Goal: Task Accomplishment & Management: Manage account settings

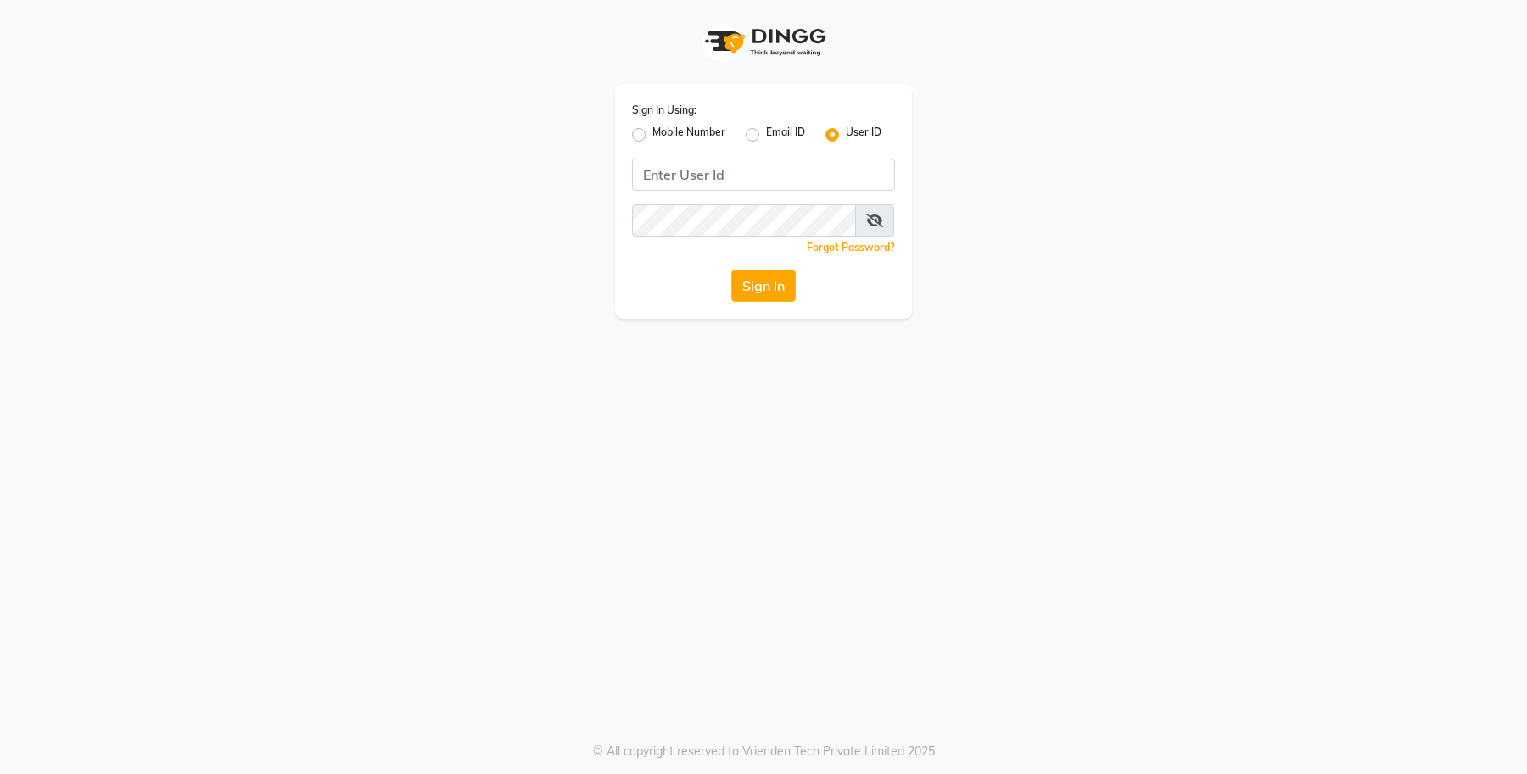
click at [652, 137] on label "Mobile Number" at bounding box center [688, 135] width 73 height 20
click at [652, 136] on input "Mobile Number" at bounding box center [657, 130] width 11 height 11
radio input "true"
radio input "false"
click at [751, 172] on input "Username" at bounding box center [792, 175] width 206 height 32
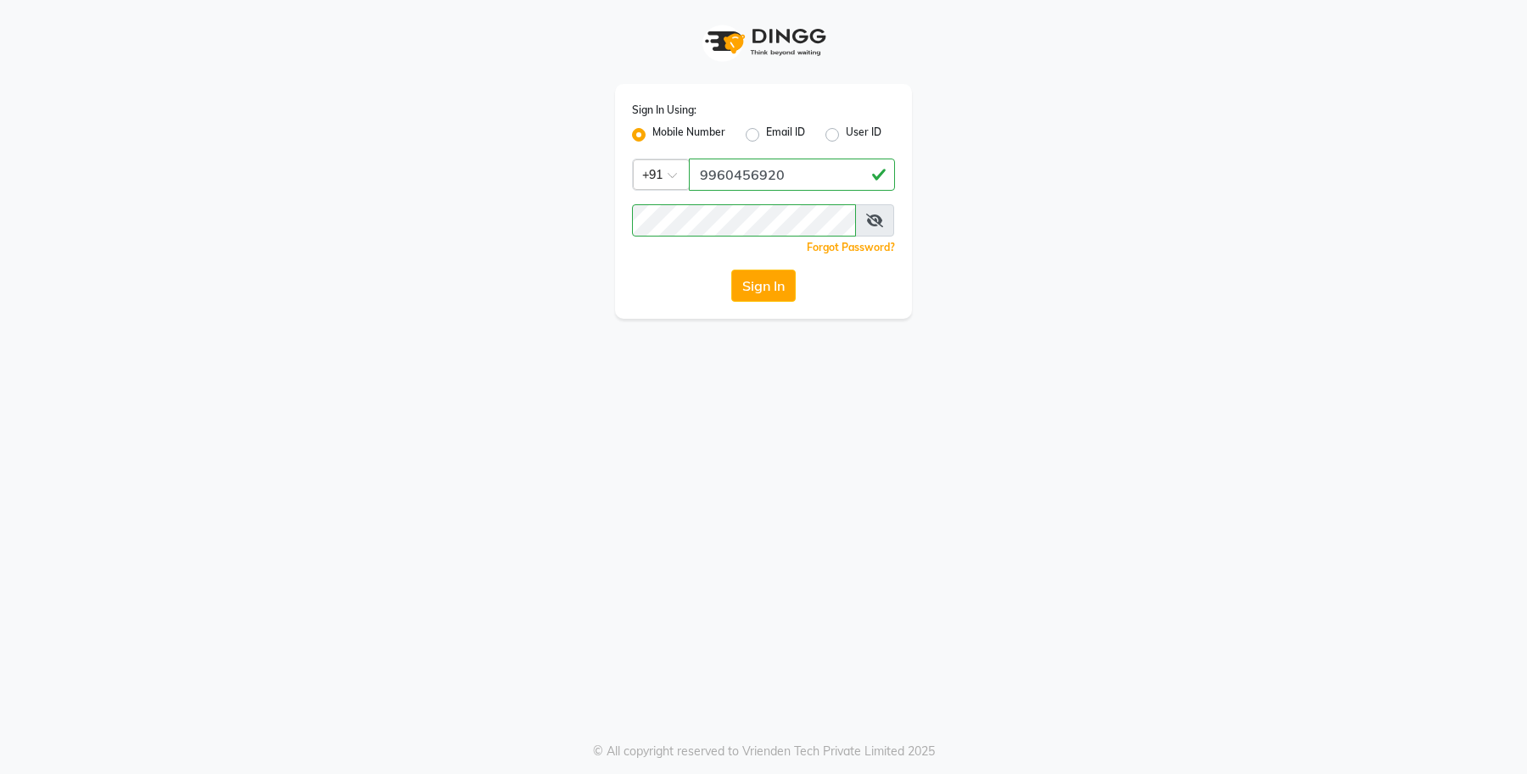
click at [808, 180] on input "9960456920" at bounding box center [792, 175] width 206 height 32
type input "9"
click at [739, 168] on input "9975095333" at bounding box center [792, 175] width 206 height 32
type input "9975095333"
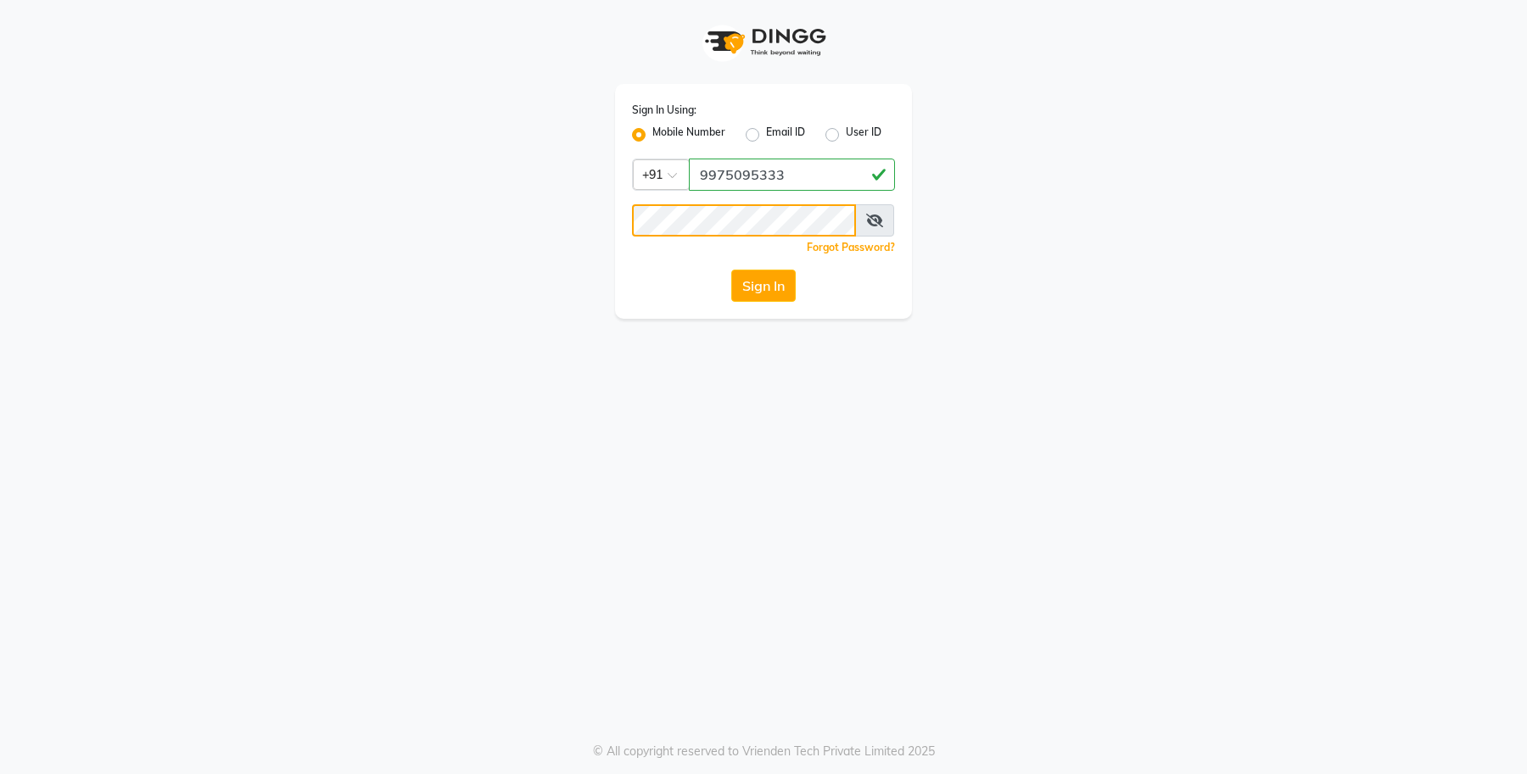
click at [617, 252] on div "Sign In Using: Mobile Number Email ID User ID Country Code × [PHONE_NUMBER] Rem…" at bounding box center [763, 201] width 297 height 235
click at [870, 222] on icon at bounding box center [874, 221] width 17 height 14
click at [768, 285] on button "Sign In" at bounding box center [763, 286] width 64 height 32
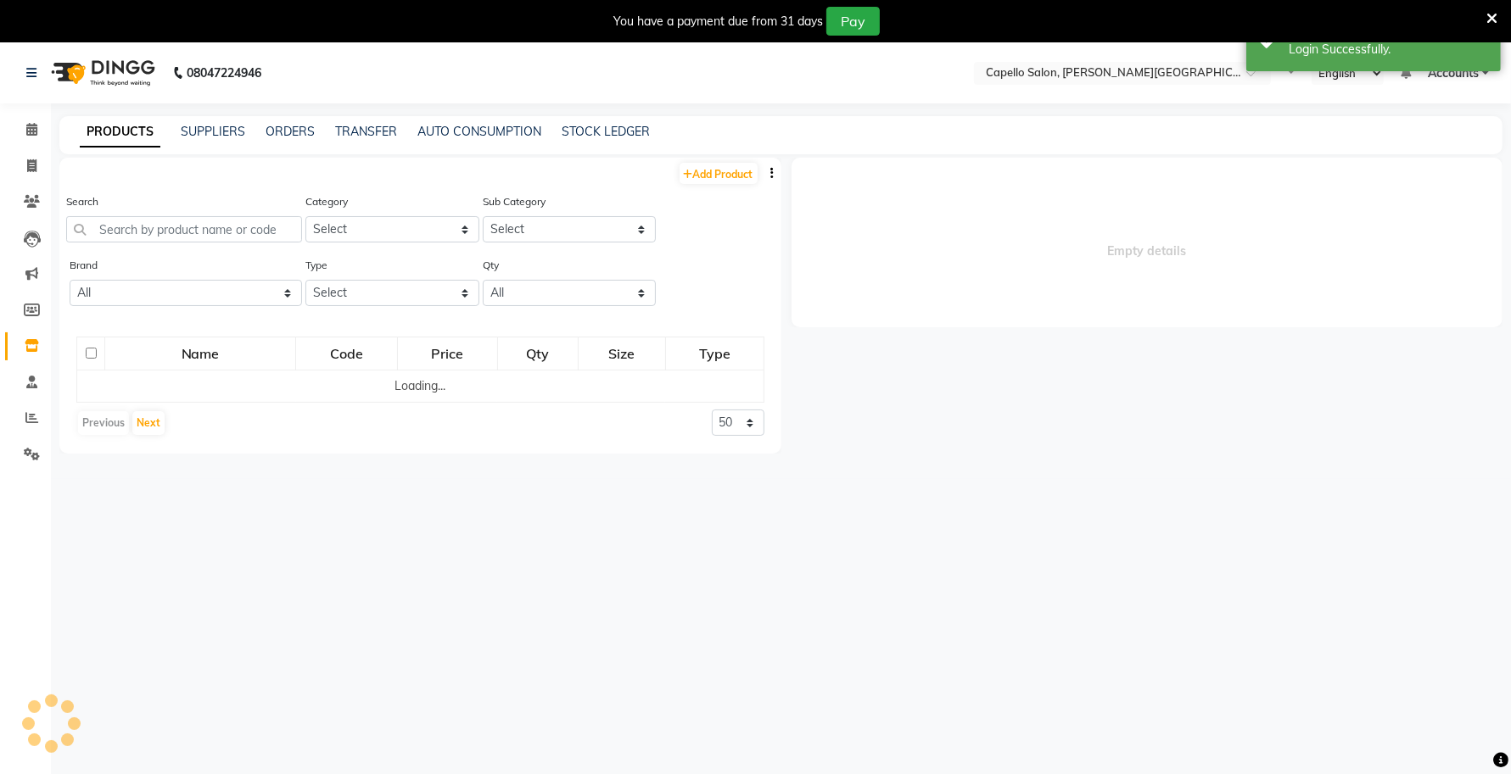
select select
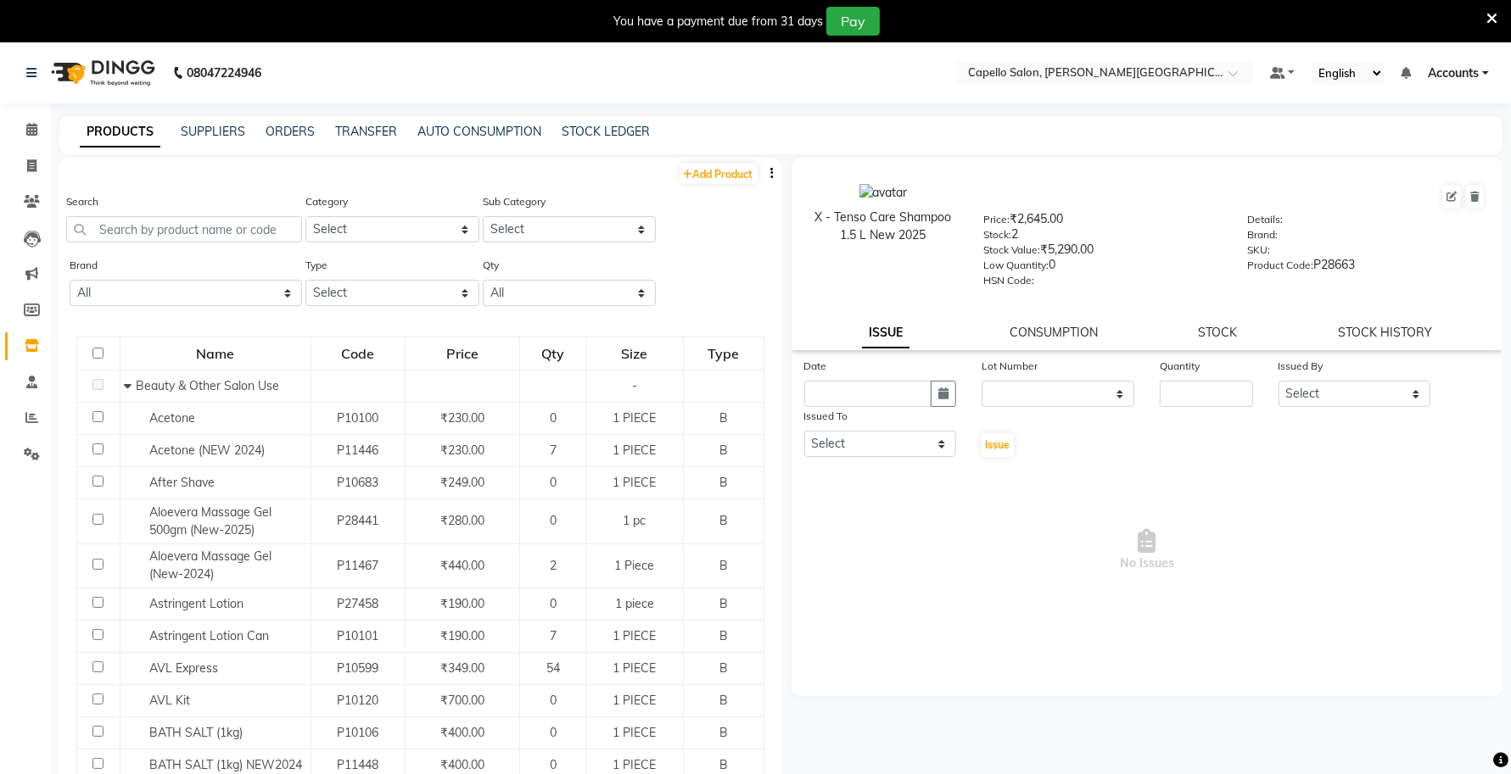
click at [1489, 15] on icon at bounding box center [1491, 18] width 11 height 15
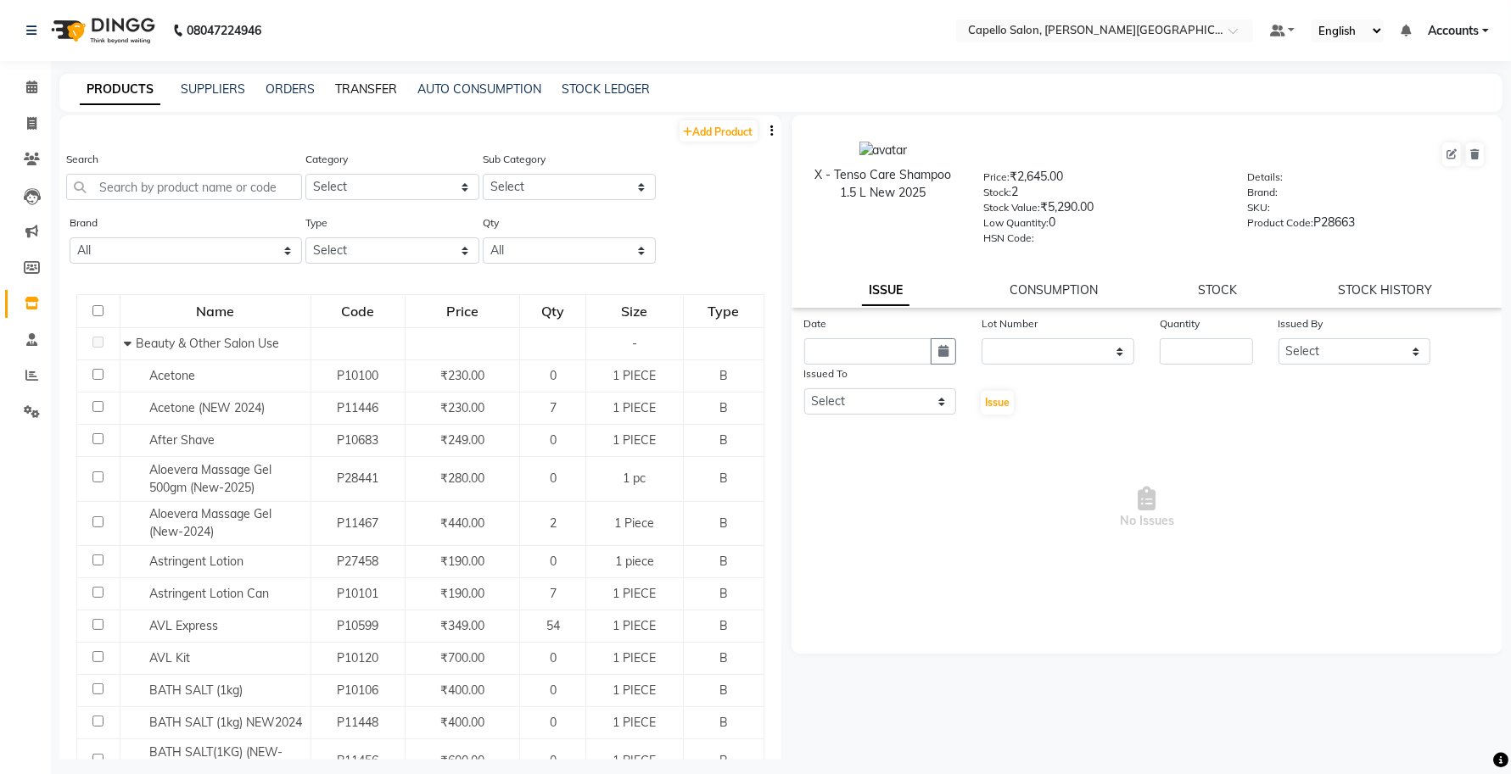
click at [365, 87] on link "TRANSFER" at bounding box center [366, 88] width 62 height 15
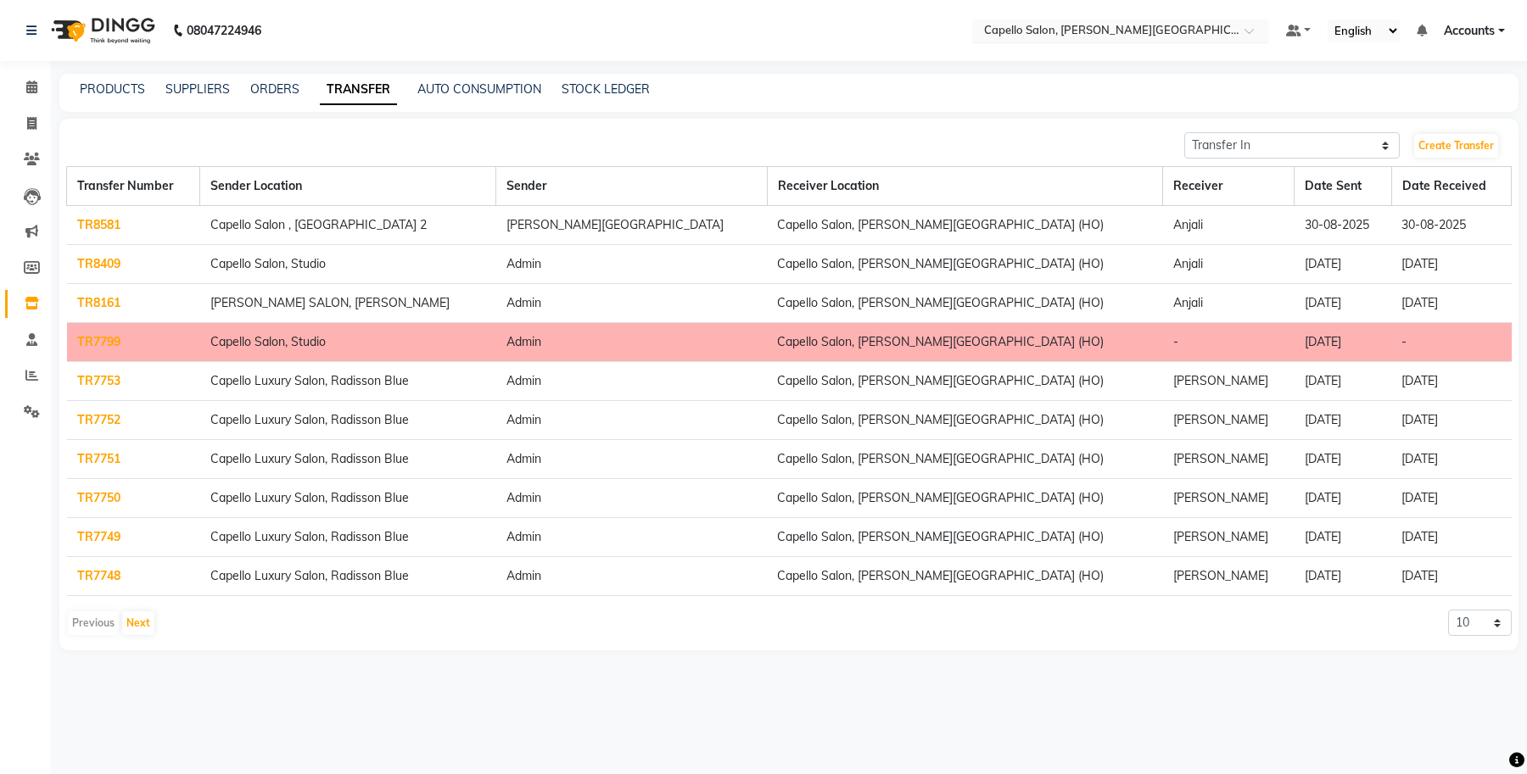
click at [1155, 38] on input "text" at bounding box center [1104, 32] width 246 height 17
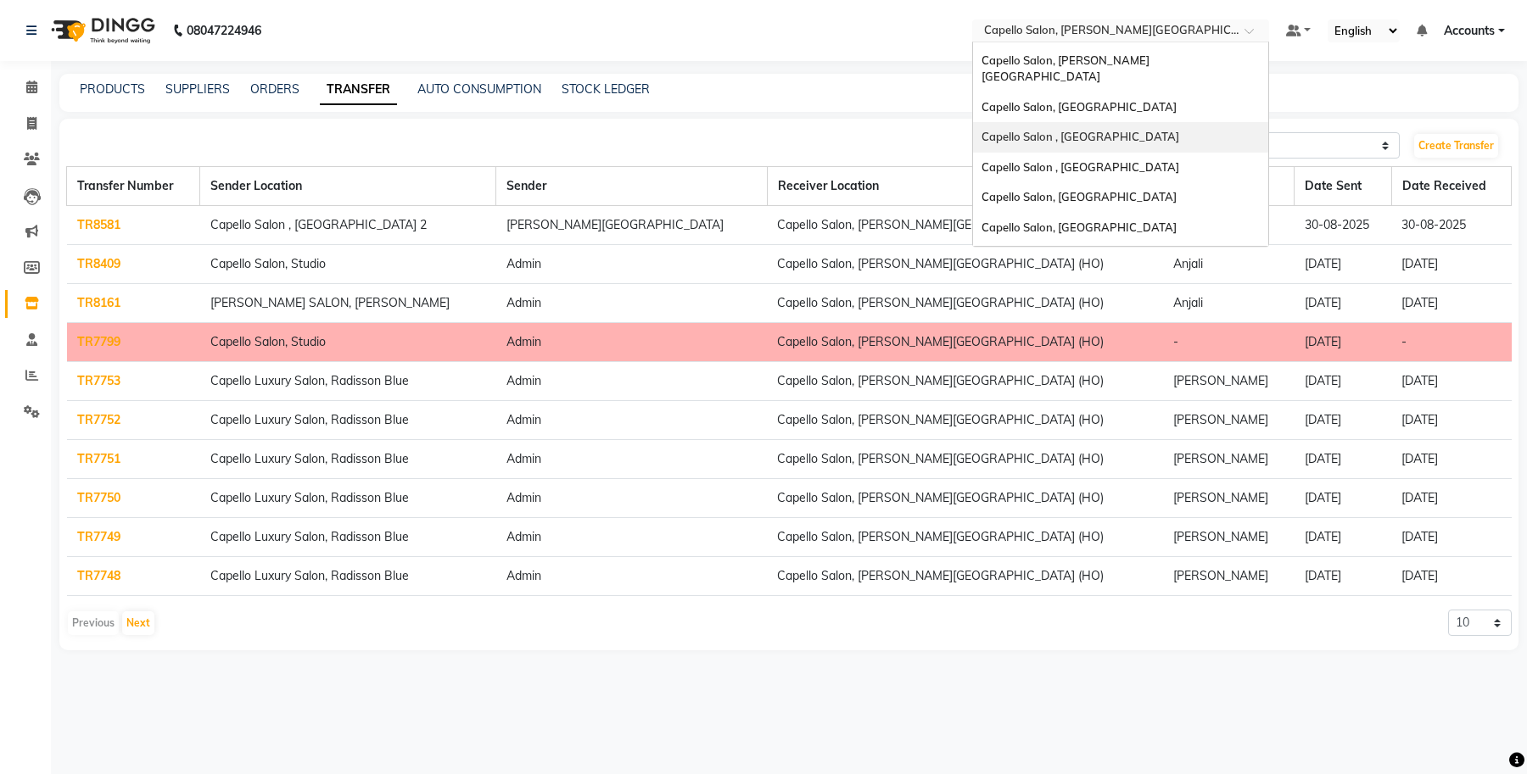
scroll to position [428, 0]
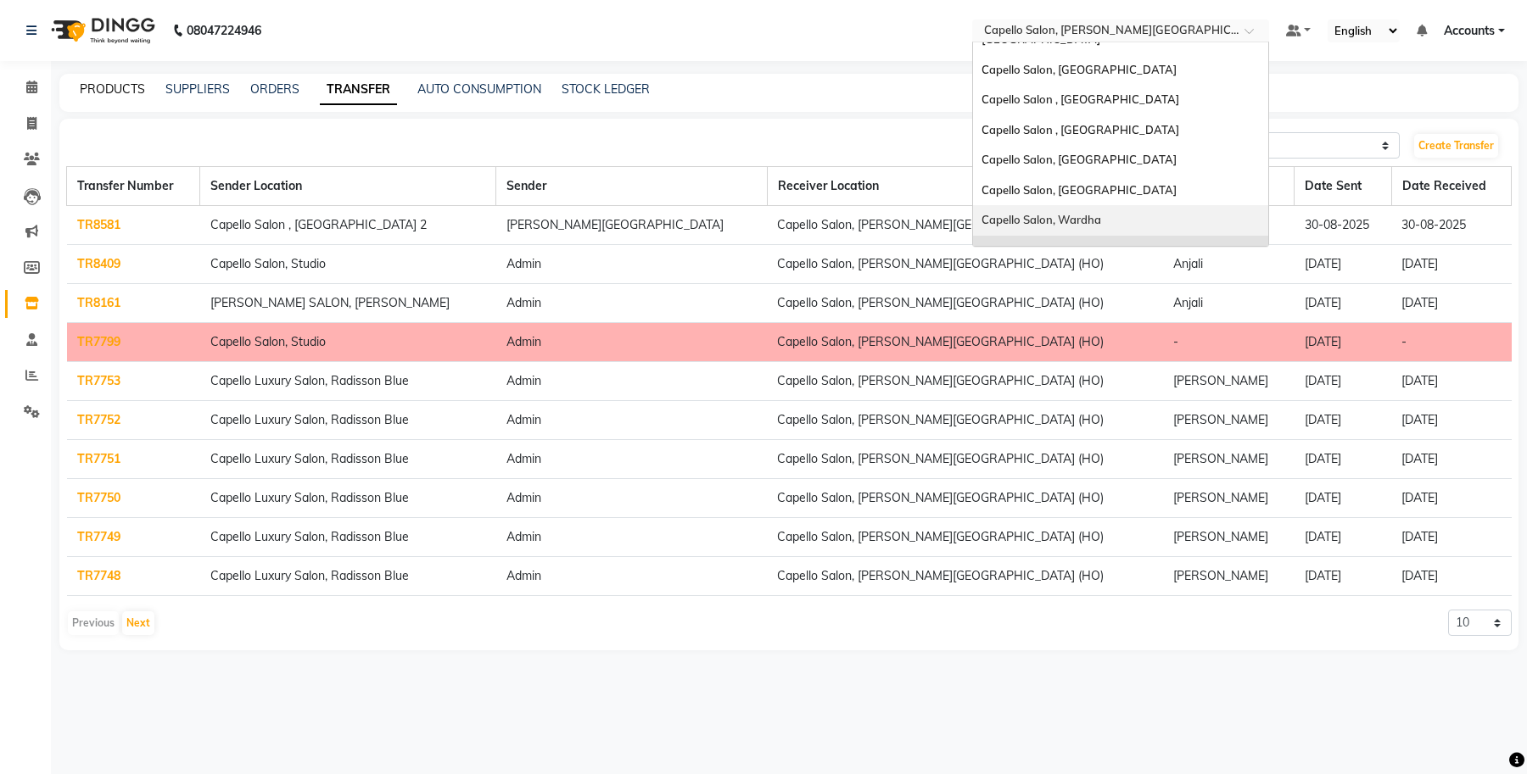
click at [100, 94] on link "PRODUCTS" at bounding box center [112, 88] width 65 height 15
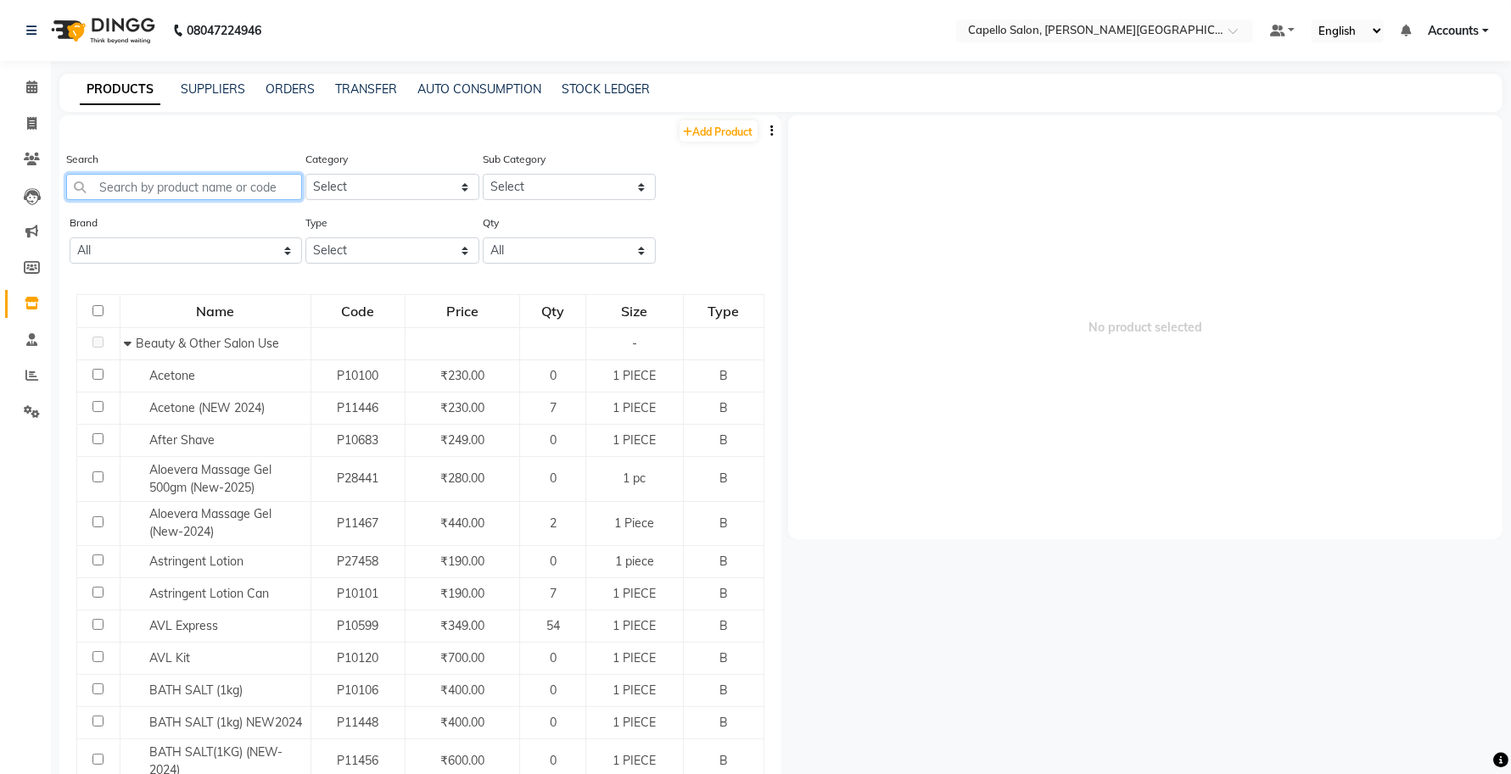
click at [159, 183] on input "text" at bounding box center [184, 187] width 236 height 26
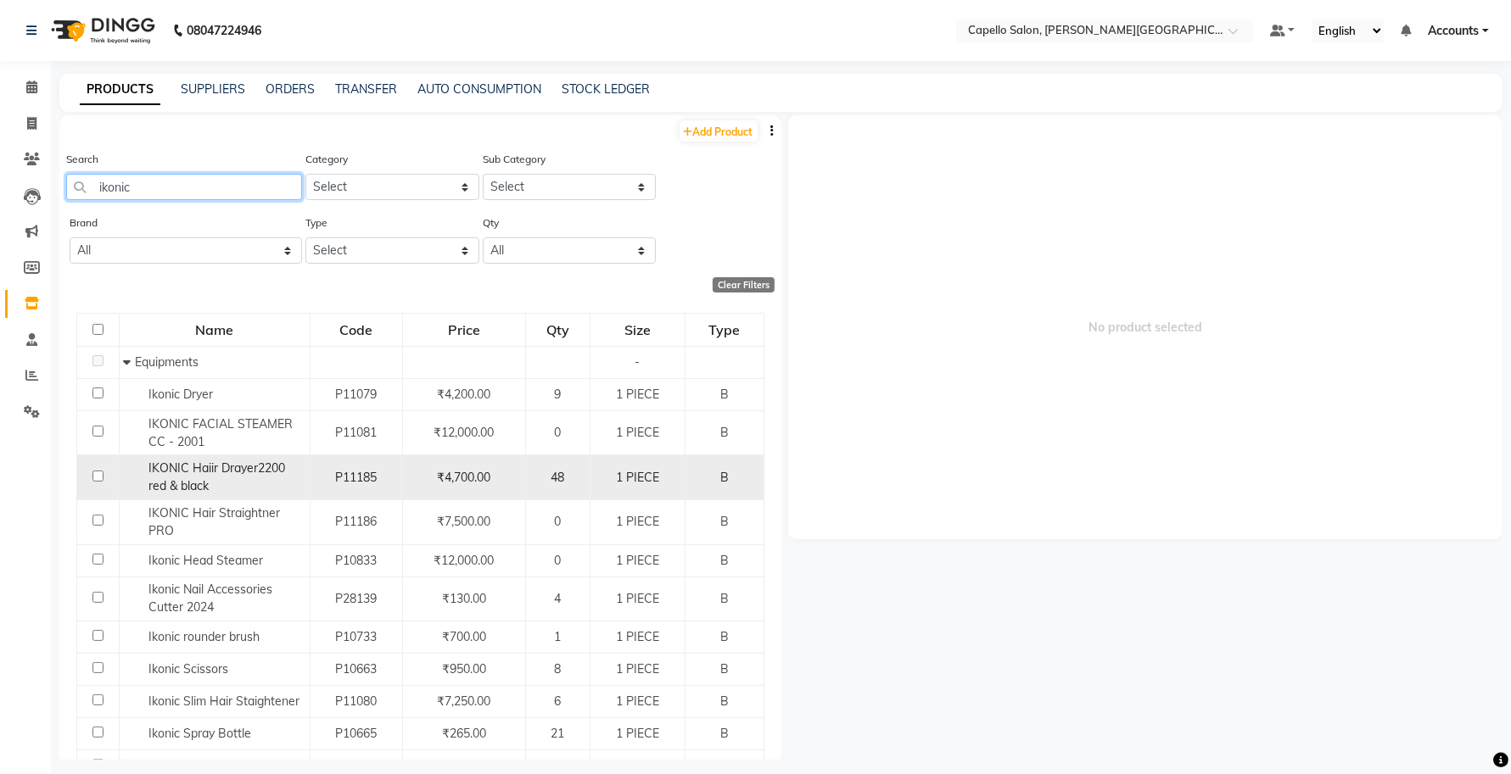
type input "ikonic"
drag, startPoint x: 140, startPoint y: 464, endPoint x: 229, endPoint y: 494, distance: 93.9
click at [229, 494] on div "IKONIC Haiir Drayer2200 red & black" at bounding box center [214, 478] width 182 height 36
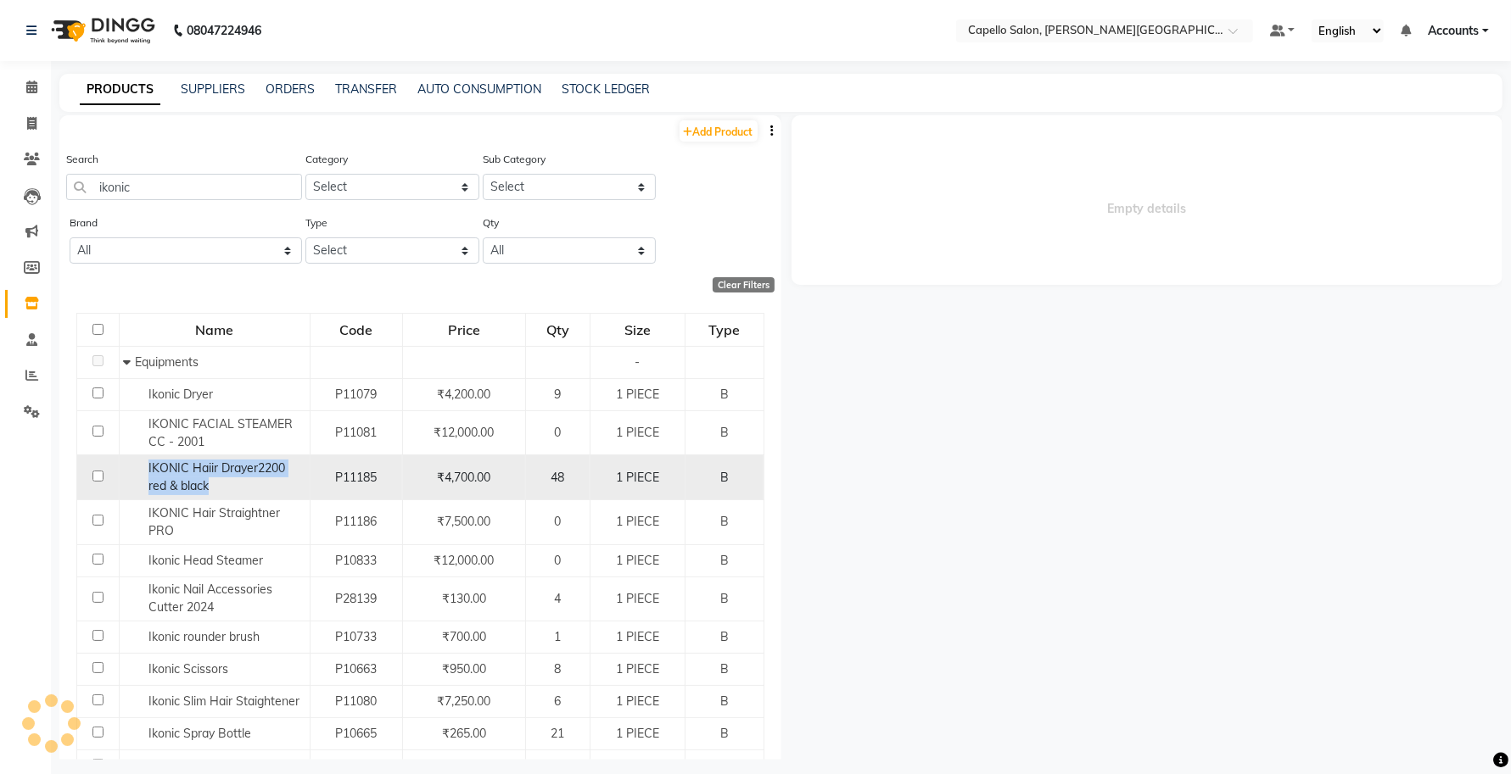
select select
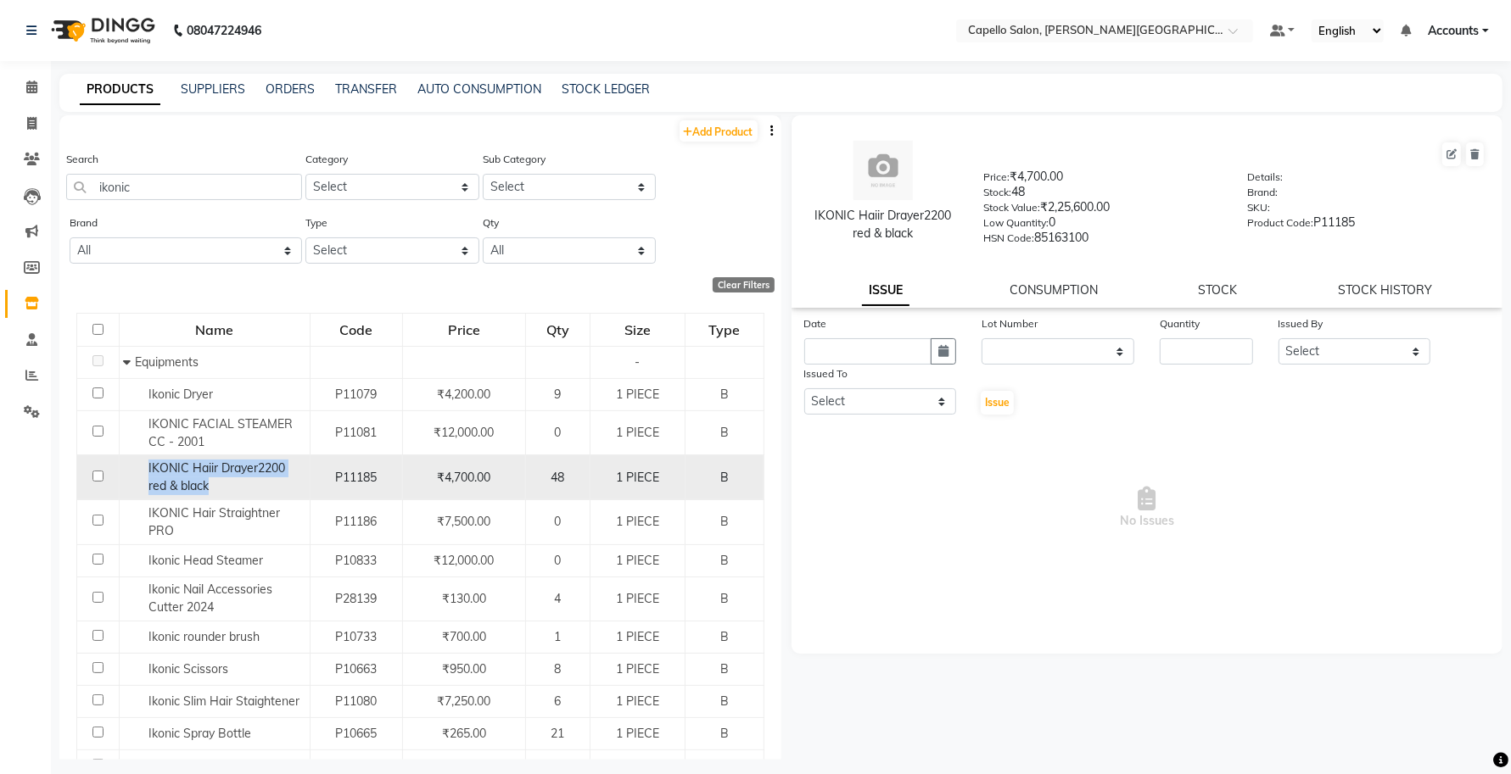
copy span "IKONIC Haiir Drayer2200 red & black"
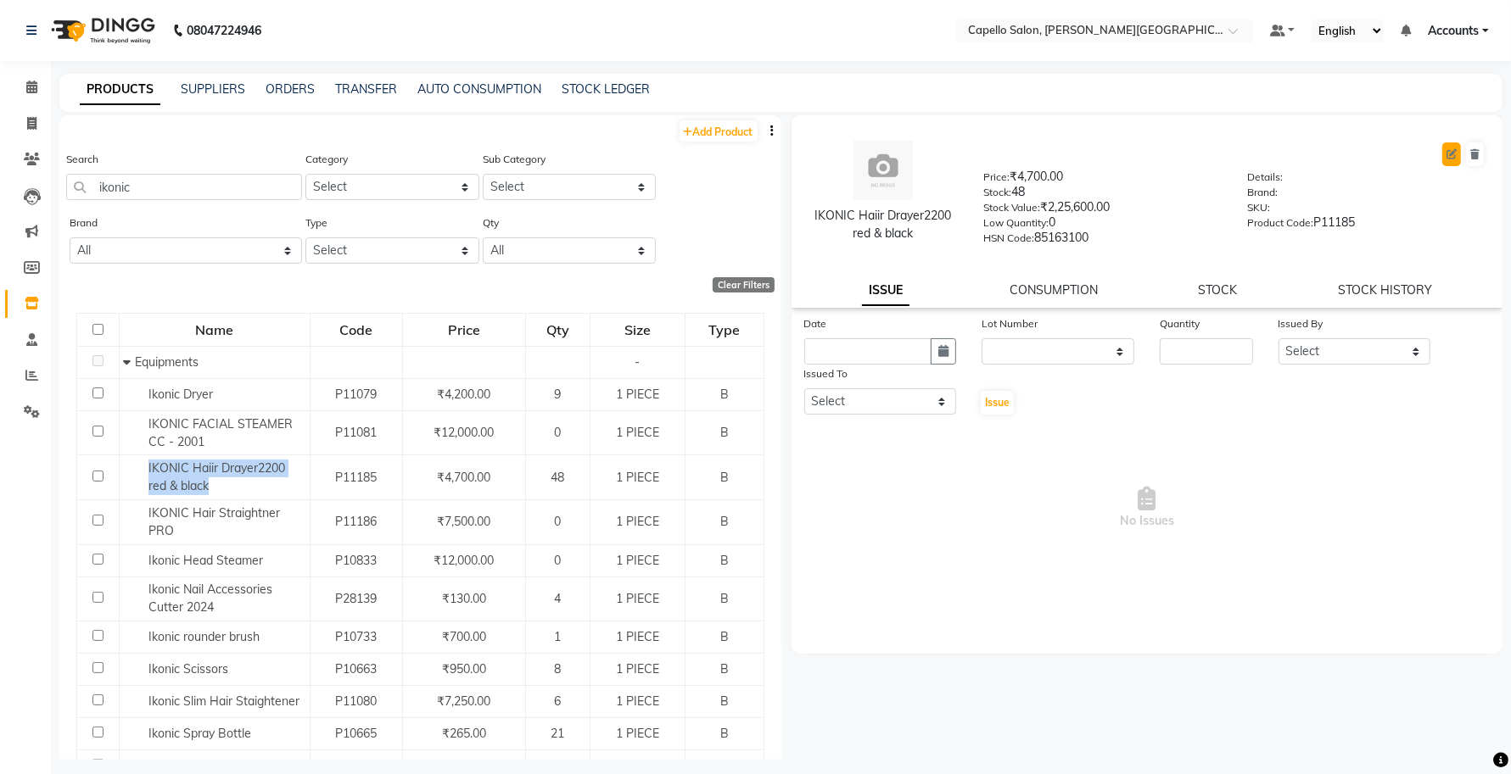
click at [1451, 157] on icon at bounding box center [1451, 154] width 10 height 10
select select "true"
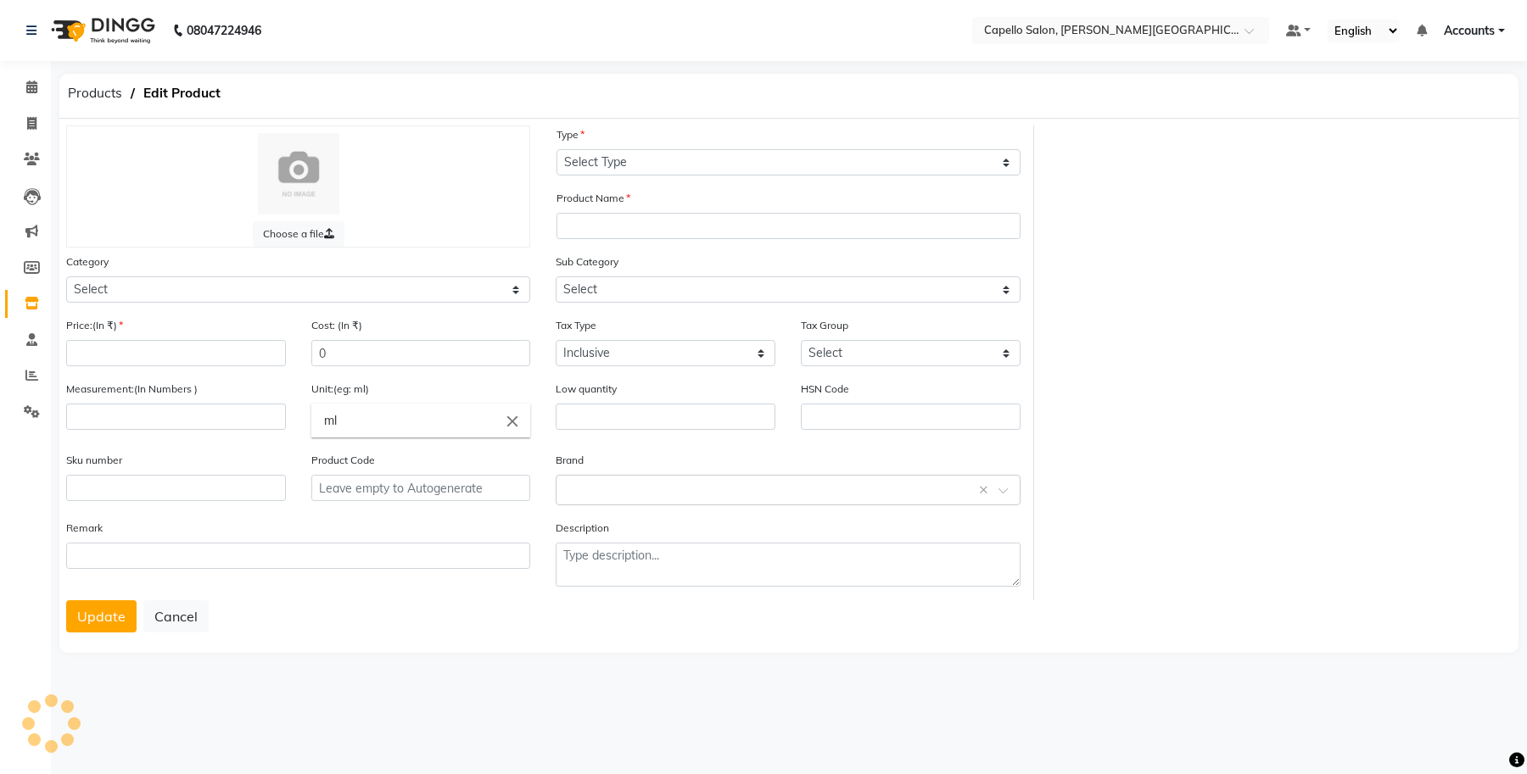
select select "B"
type input "IKONIC Haiir Drayer2200 red & black"
select select
type input "4700"
type input "2585"
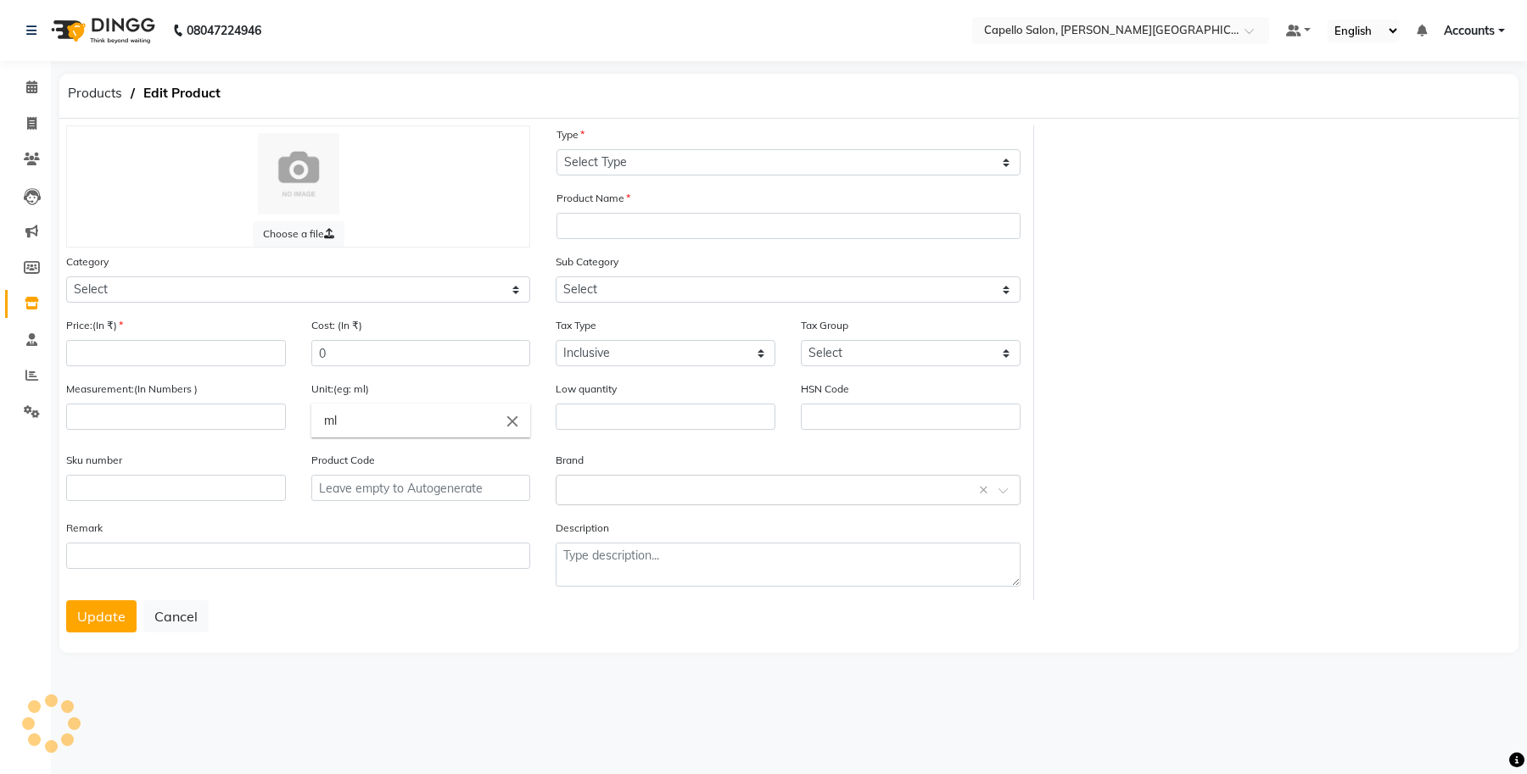
type input "1"
type input "PIECE"
type input "0"
type input "85163100"
type input "P11185"
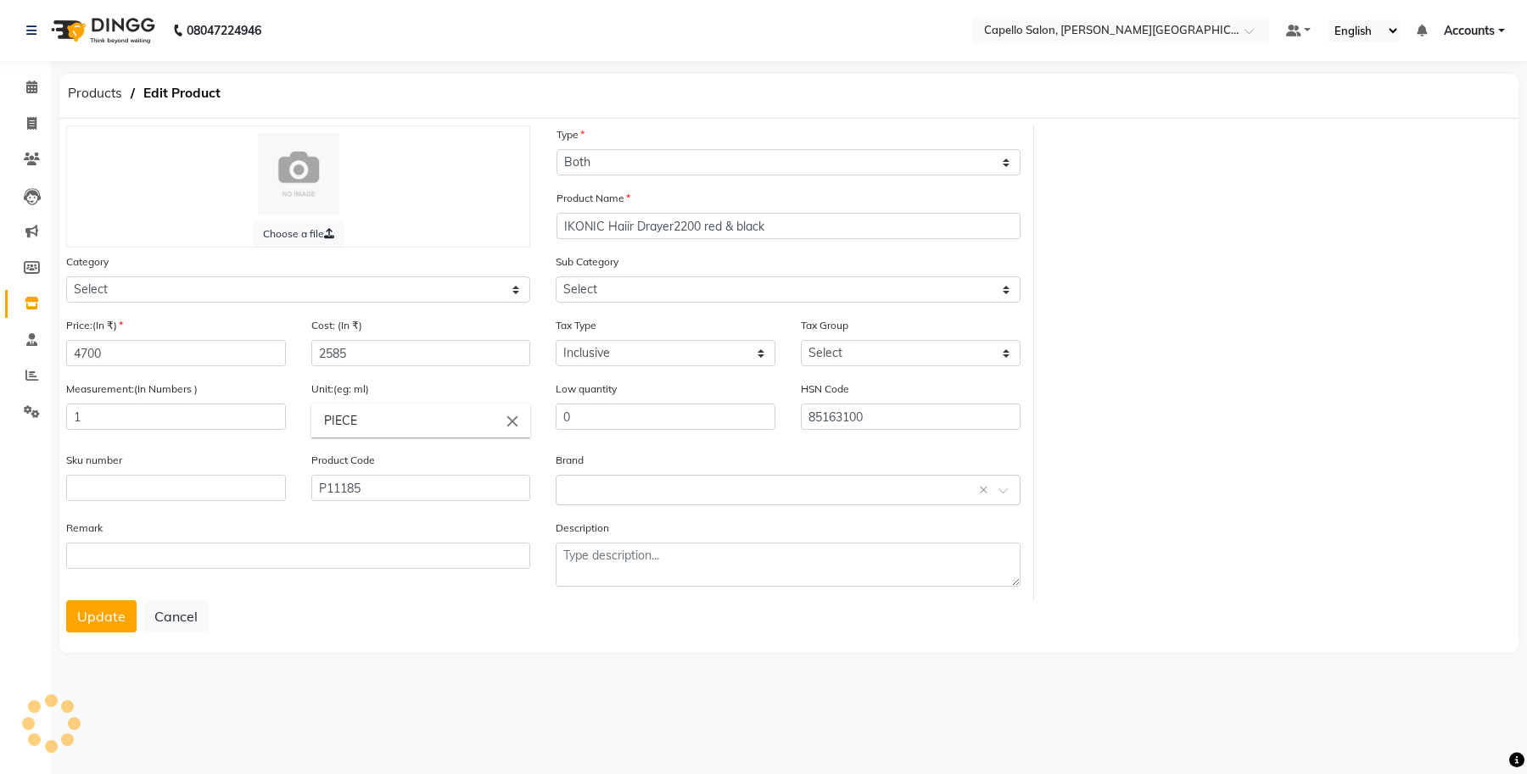
select select "332901400"
select select "997"
select select "332901404"
click at [1177, 164] on span "Select Locations" at bounding box center [1279, 164] width 465 height 30
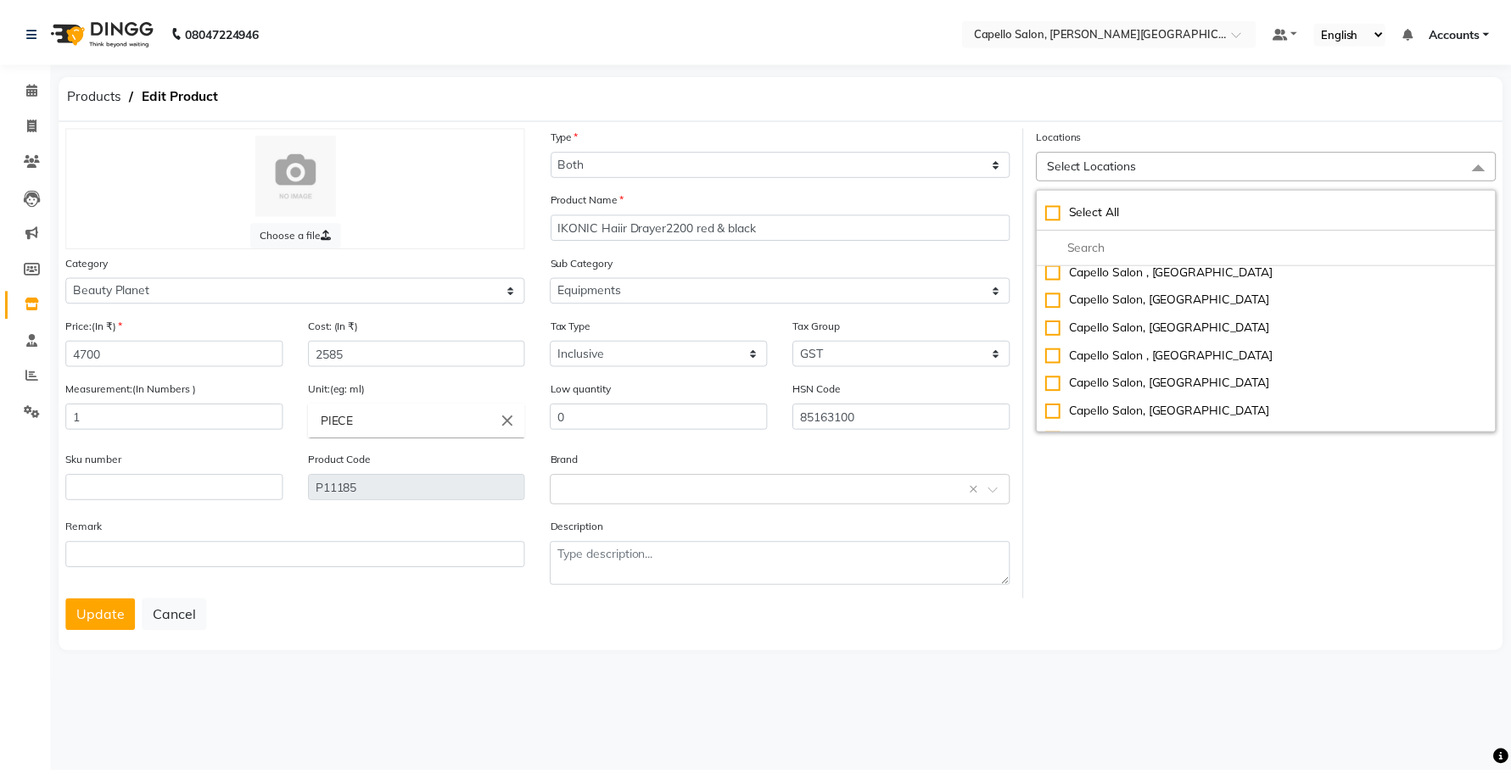
scroll to position [530, 0]
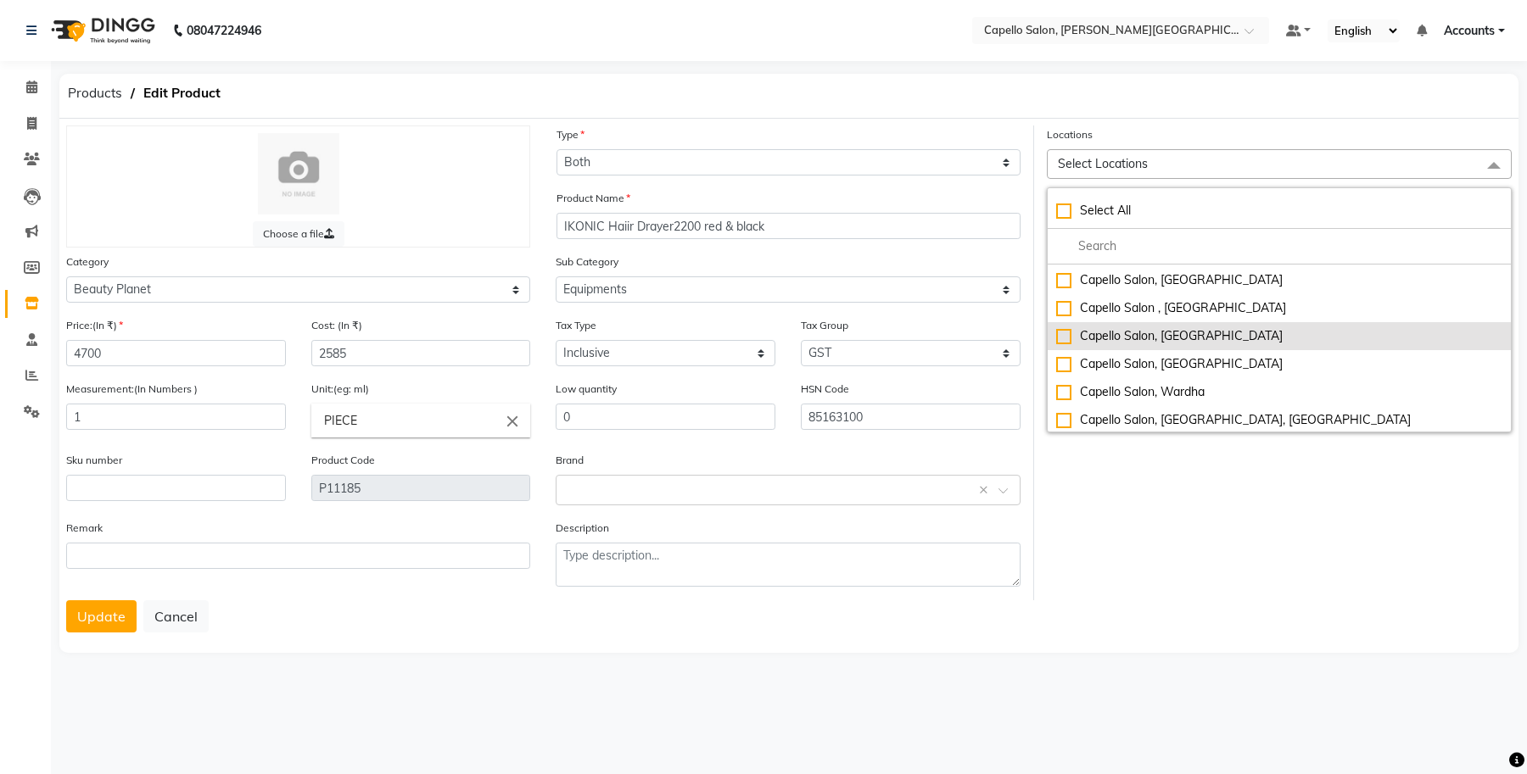
click at [1057, 331] on div "Capello Salon, [GEOGRAPHIC_DATA]" at bounding box center [1279, 336] width 446 height 18
checkbox input "true"
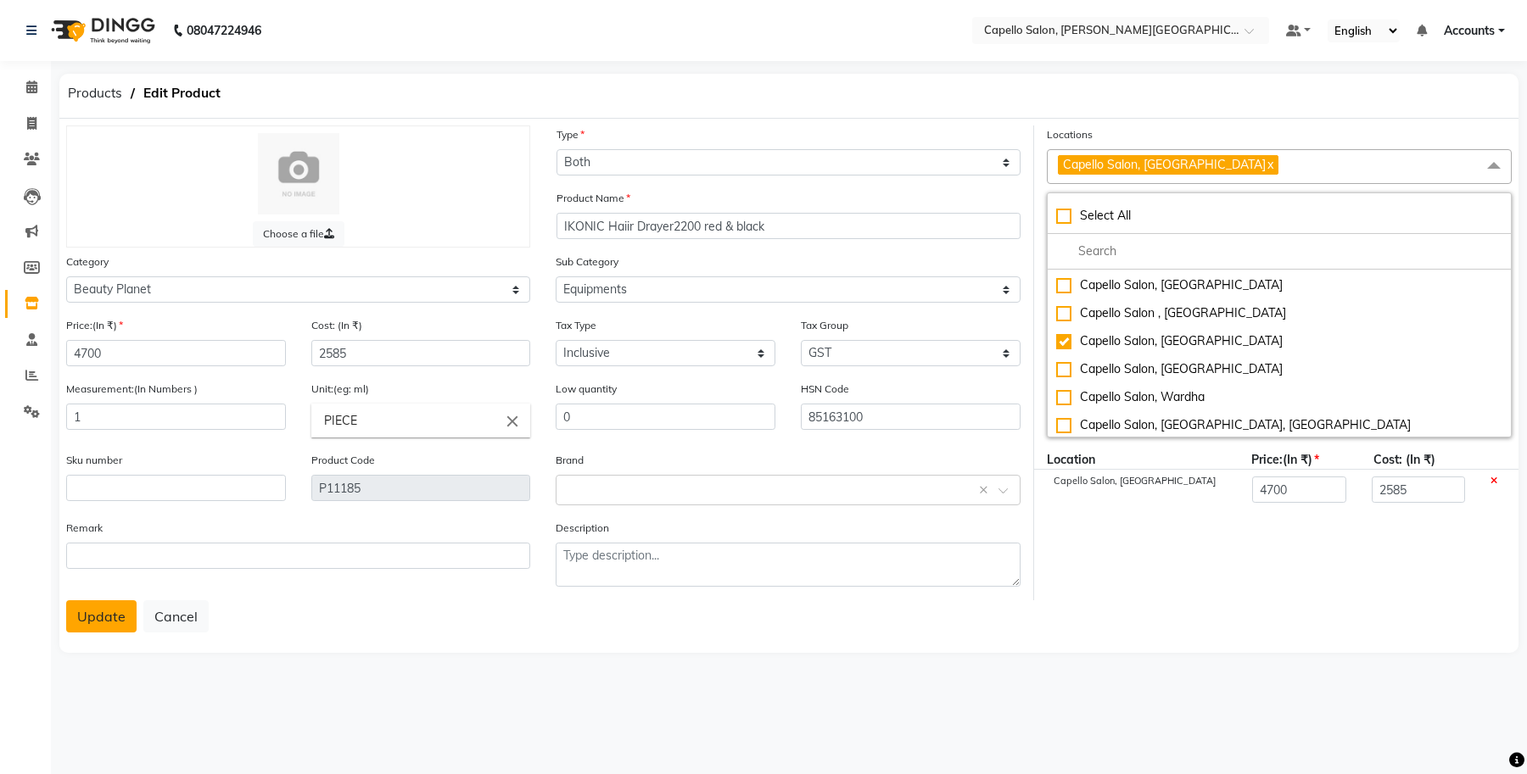
click at [94, 618] on button "Update" at bounding box center [101, 617] width 70 height 32
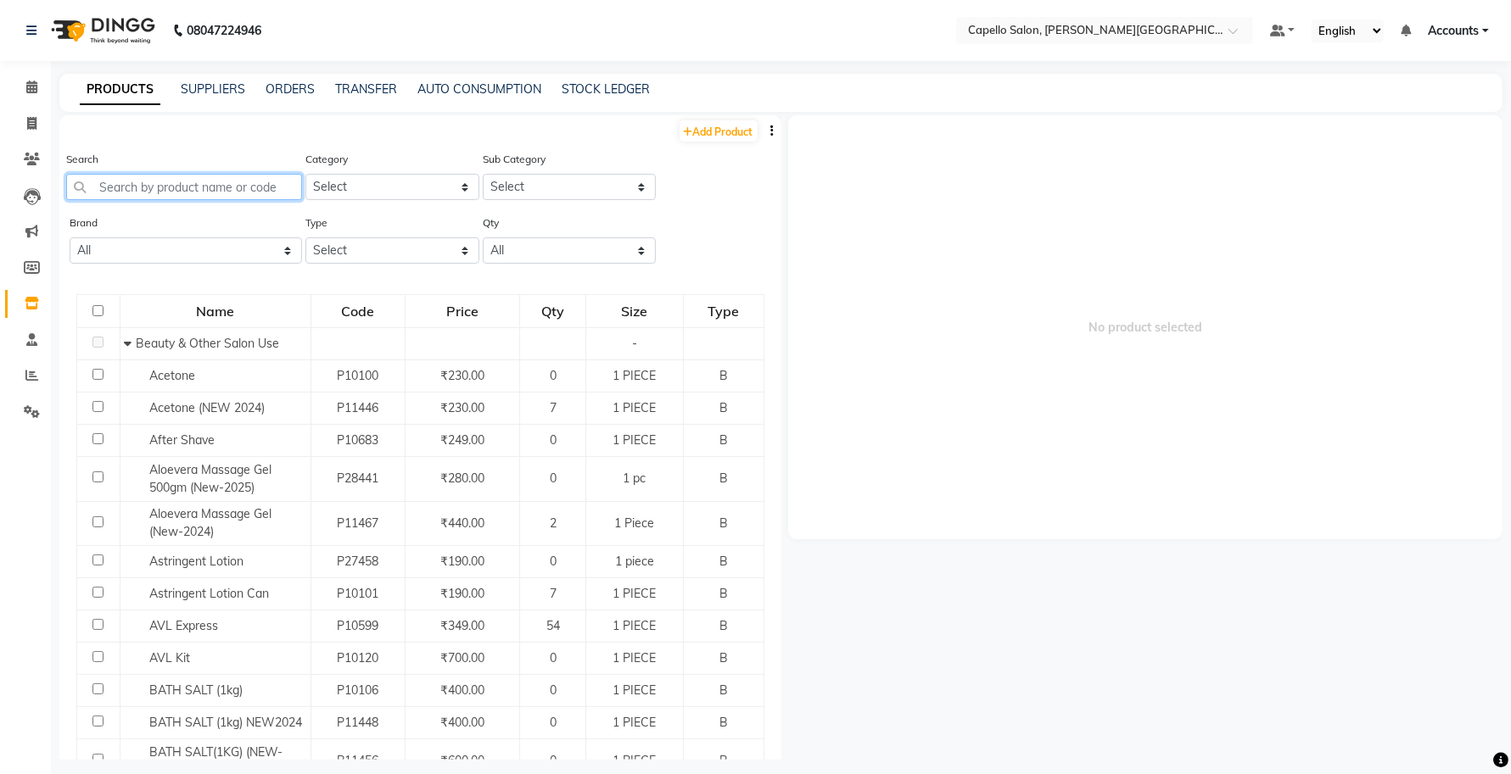
click at [164, 174] on input "text" at bounding box center [184, 187] width 236 height 26
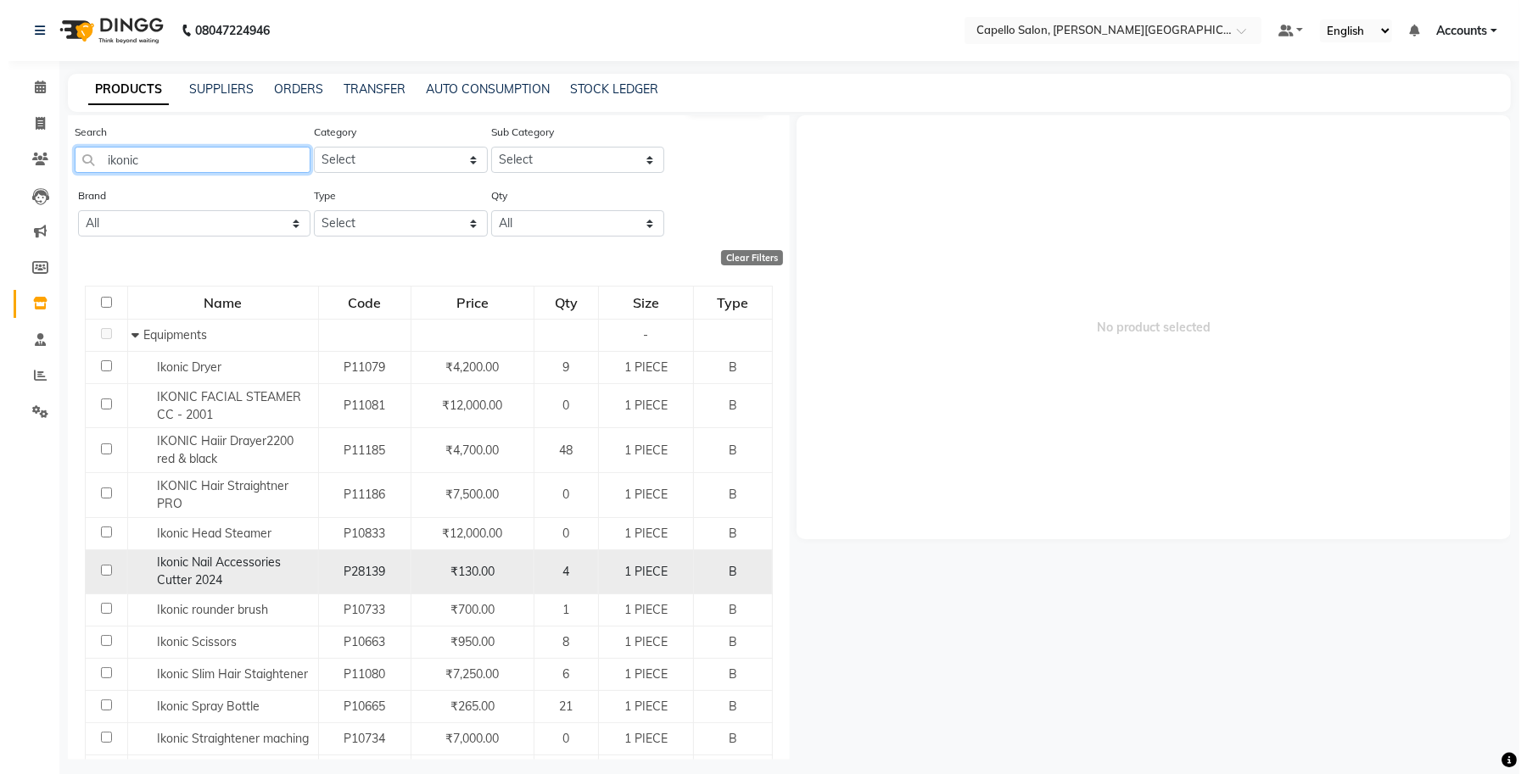
scroll to position [106, 0]
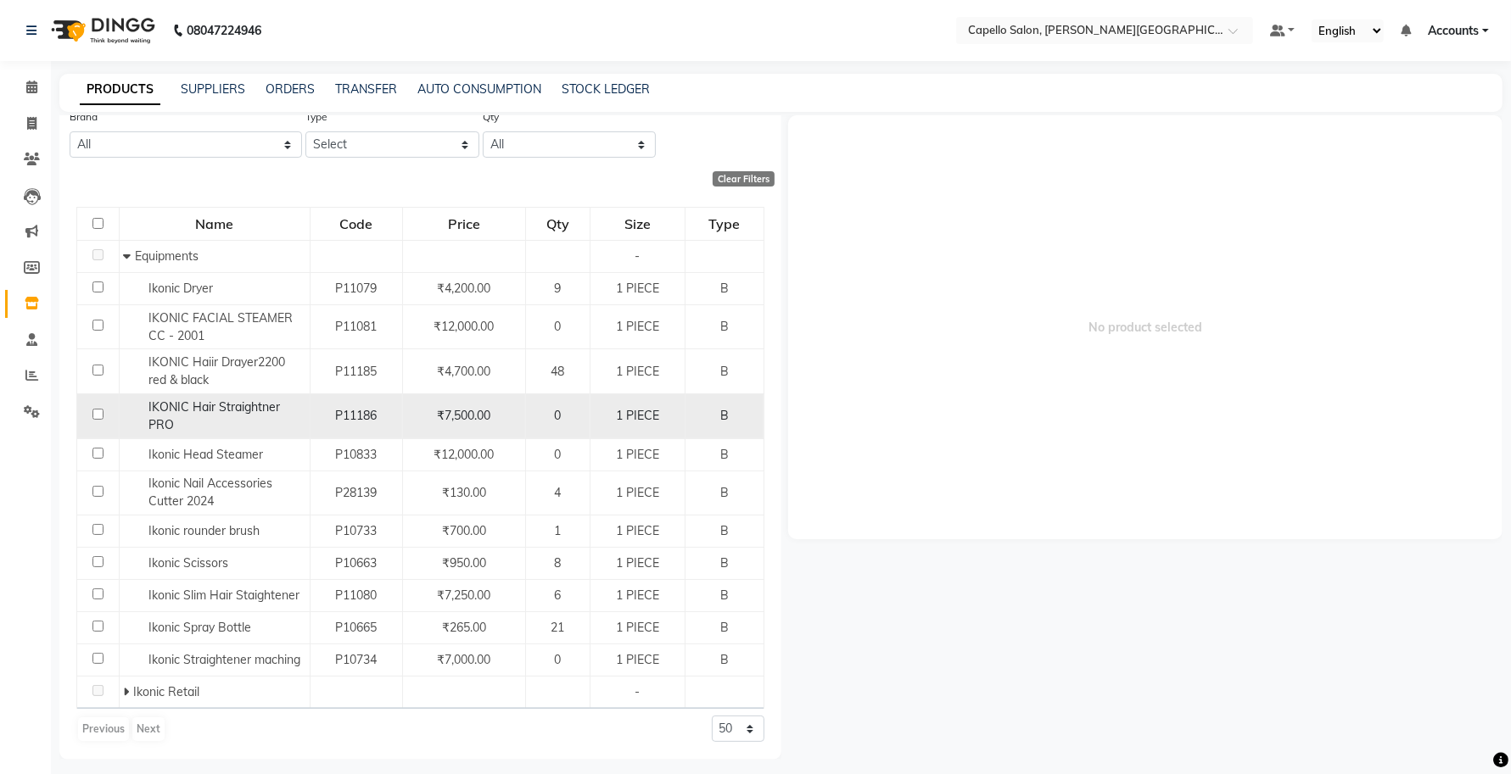
type input "ikonic"
drag, startPoint x: 143, startPoint y: 403, endPoint x: 252, endPoint y: 426, distance: 111.8
click at [252, 426] on div "IKONIC Hair Straightner PRO" at bounding box center [214, 417] width 182 height 36
select select
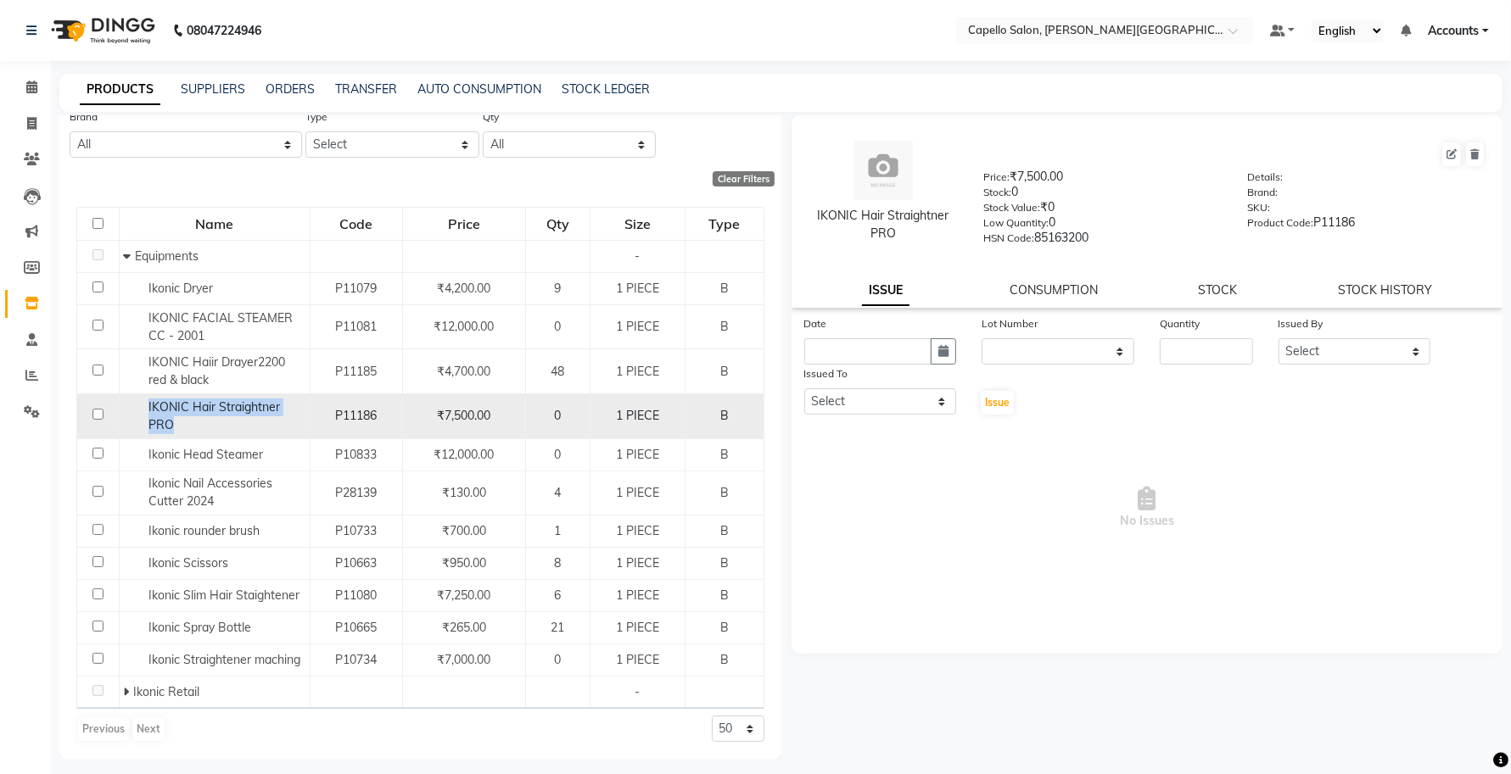
click at [253, 417] on div "IKONIC Hair Straightner PRO" at bounding box center [214, 417] width 182 height 36
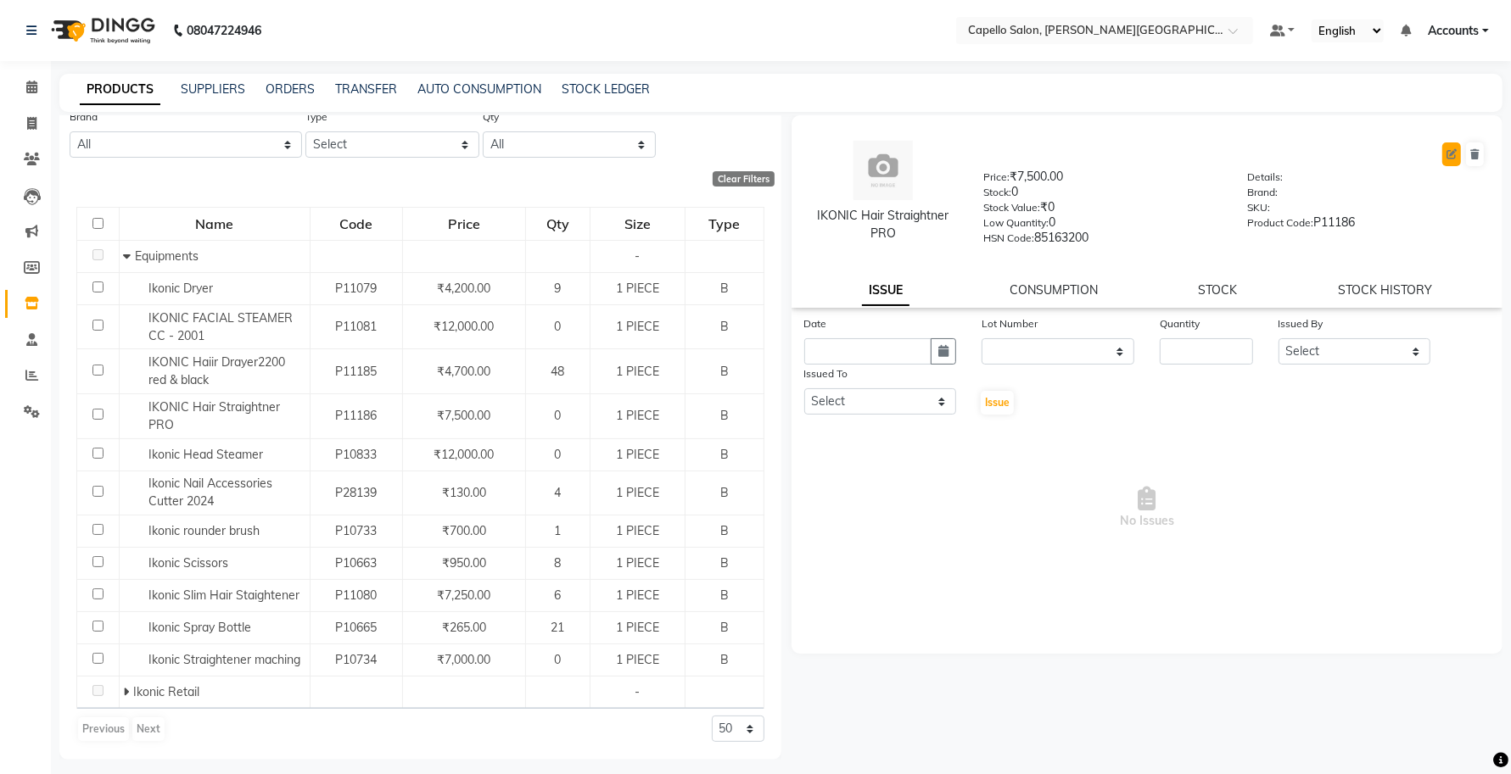
click at [1445, 159] on button at bounding box center [1451, 155] width 19 height 24
select select "true"
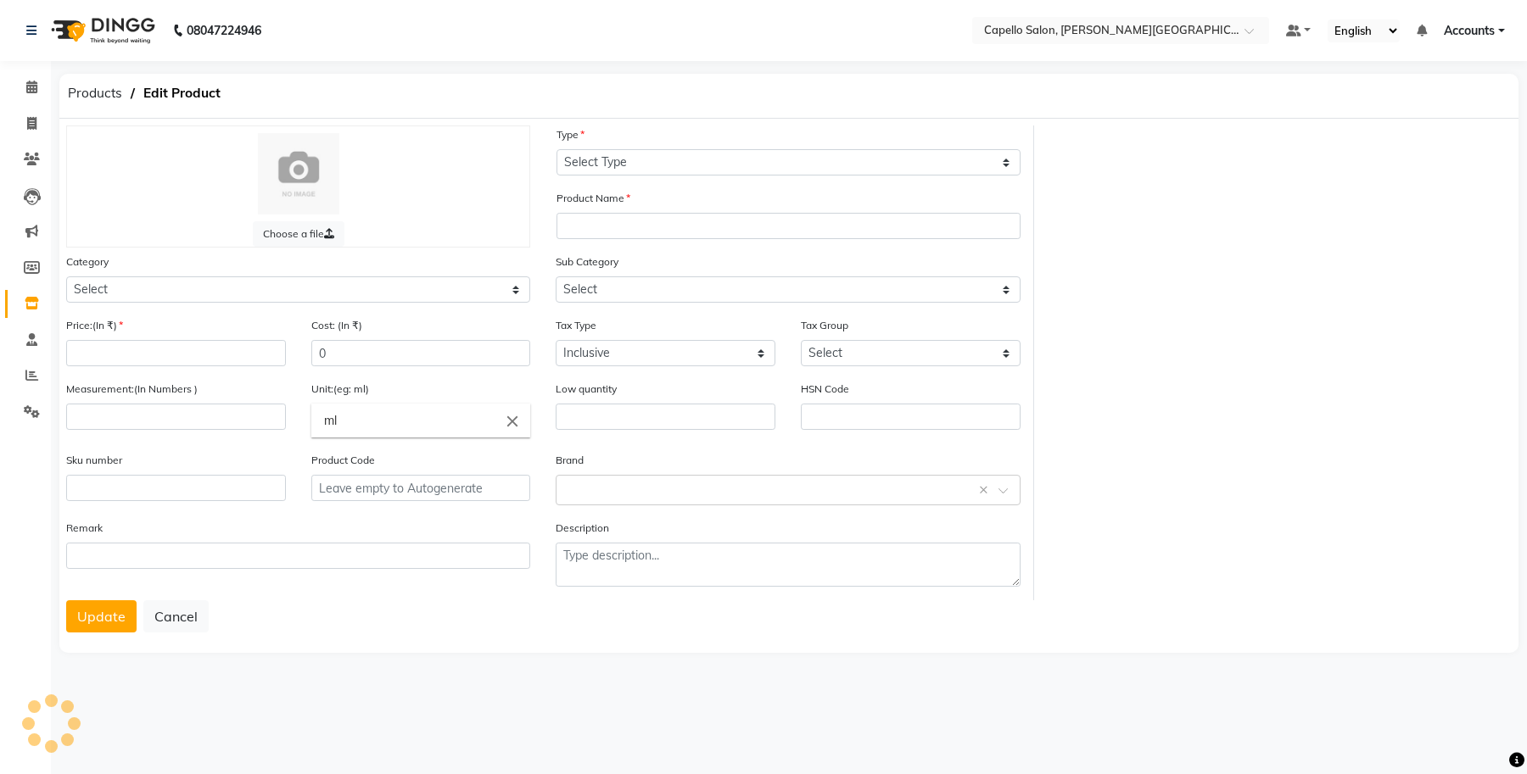
select select "B"
type input "IKONIC Hair Straightner PRO"
select select
type input "7500"
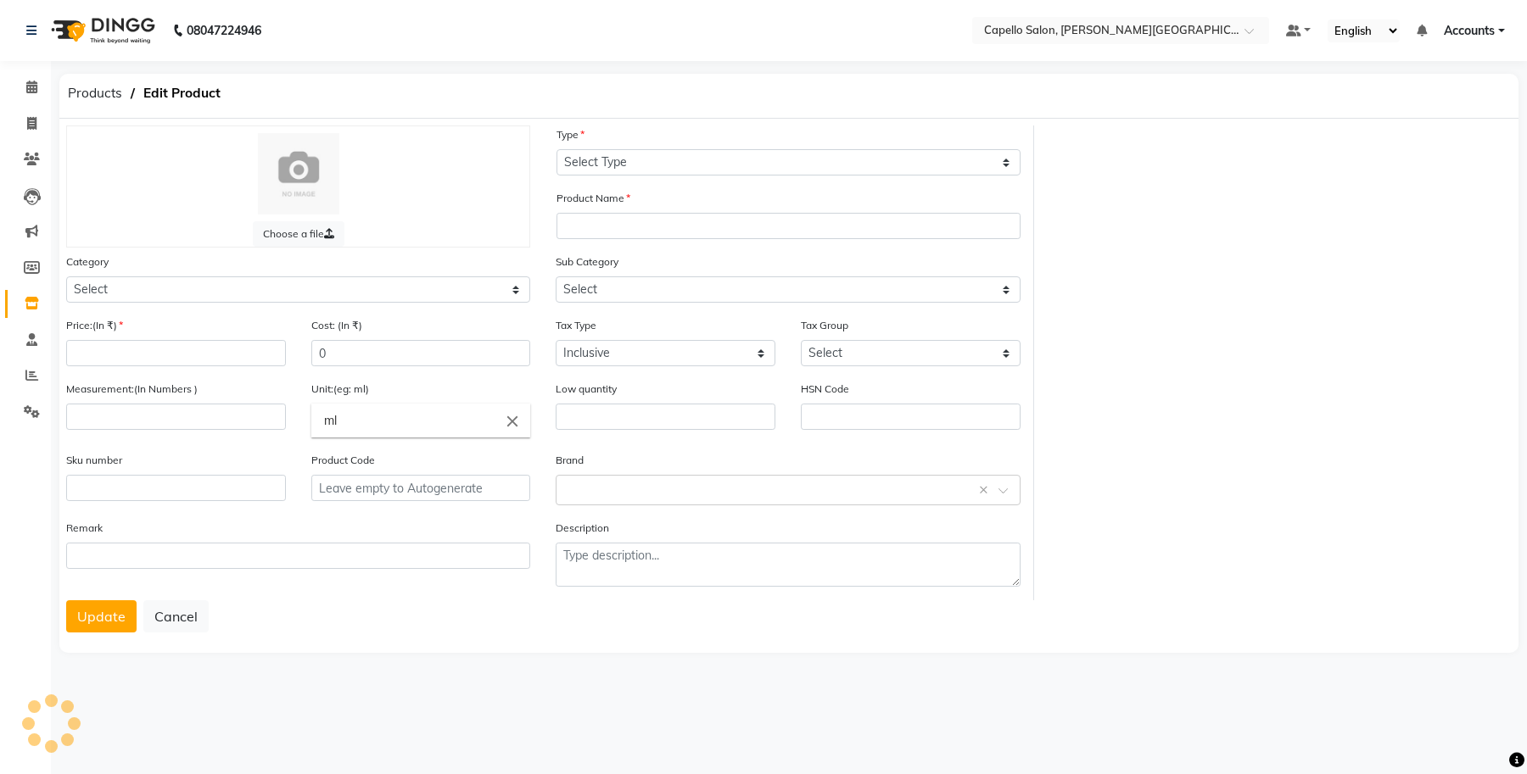
type input "4125"
select select
type input "1"
type input "PIECE"
type input "0"
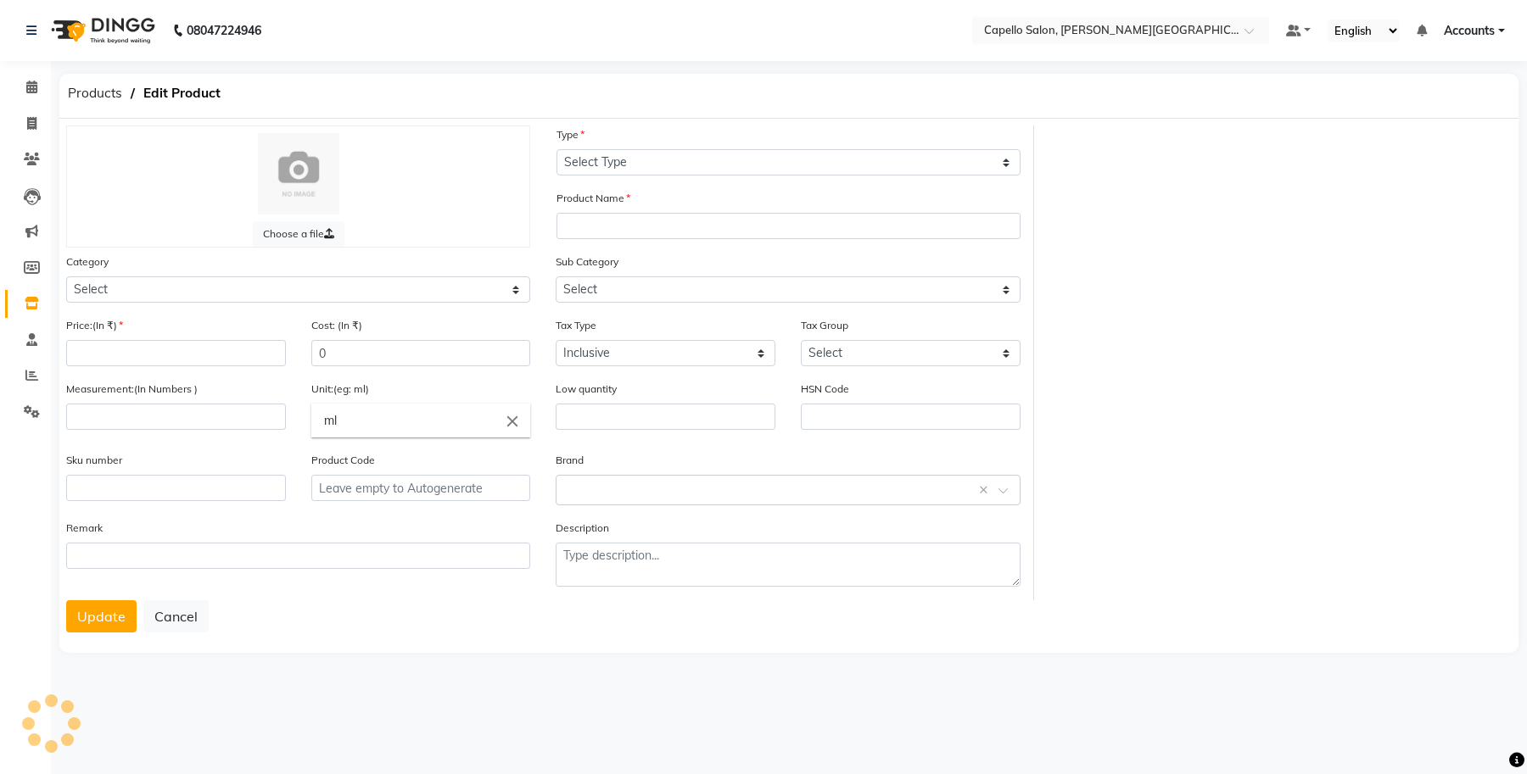
type input "85163200"
type input "P11186"
select select "997"
select select "332901400"
select select "332901404"
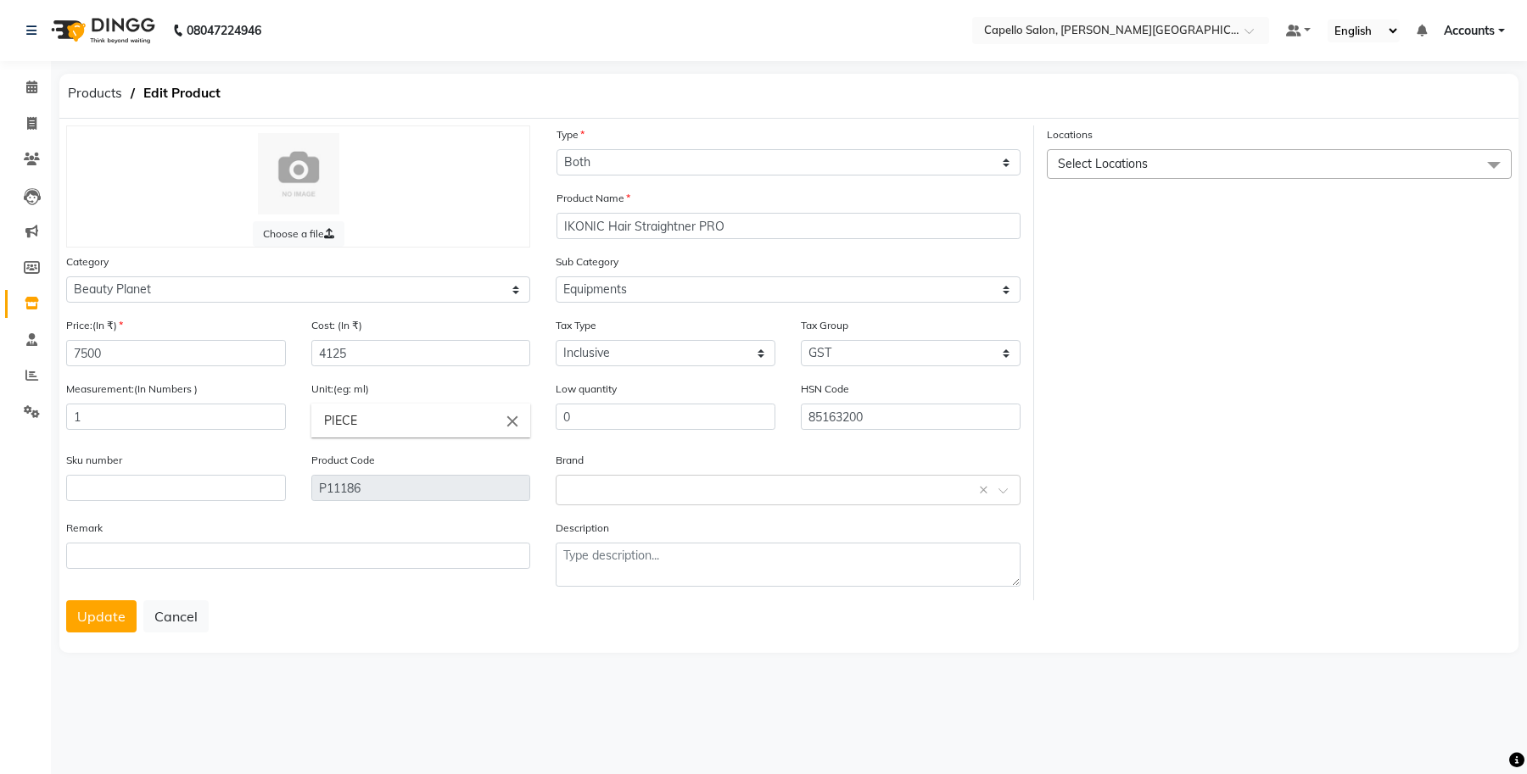
click at [1214, 164] on span "Select Locations" at bounding box center [1279, 164] width 465 height 30
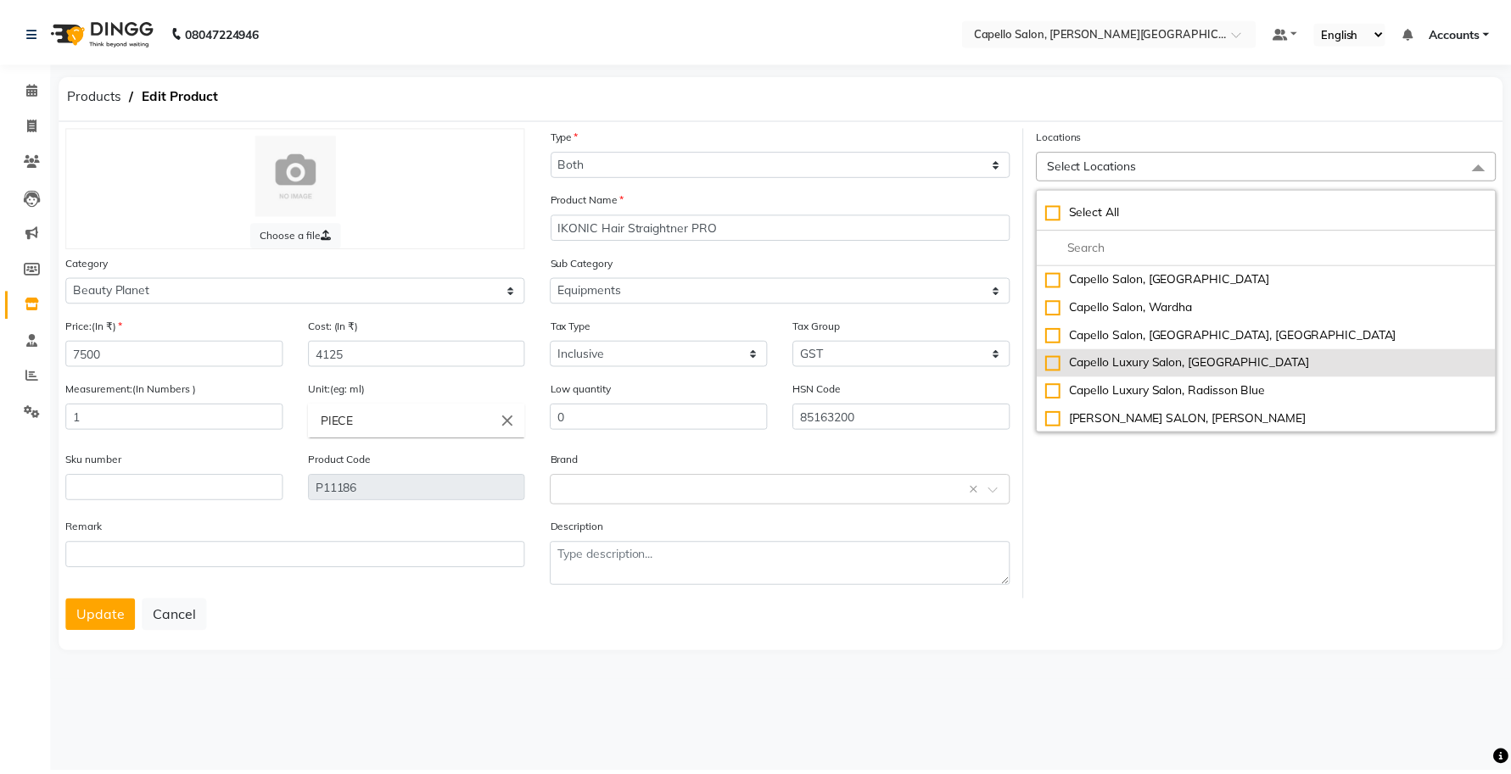
scroll to position [510, 0]
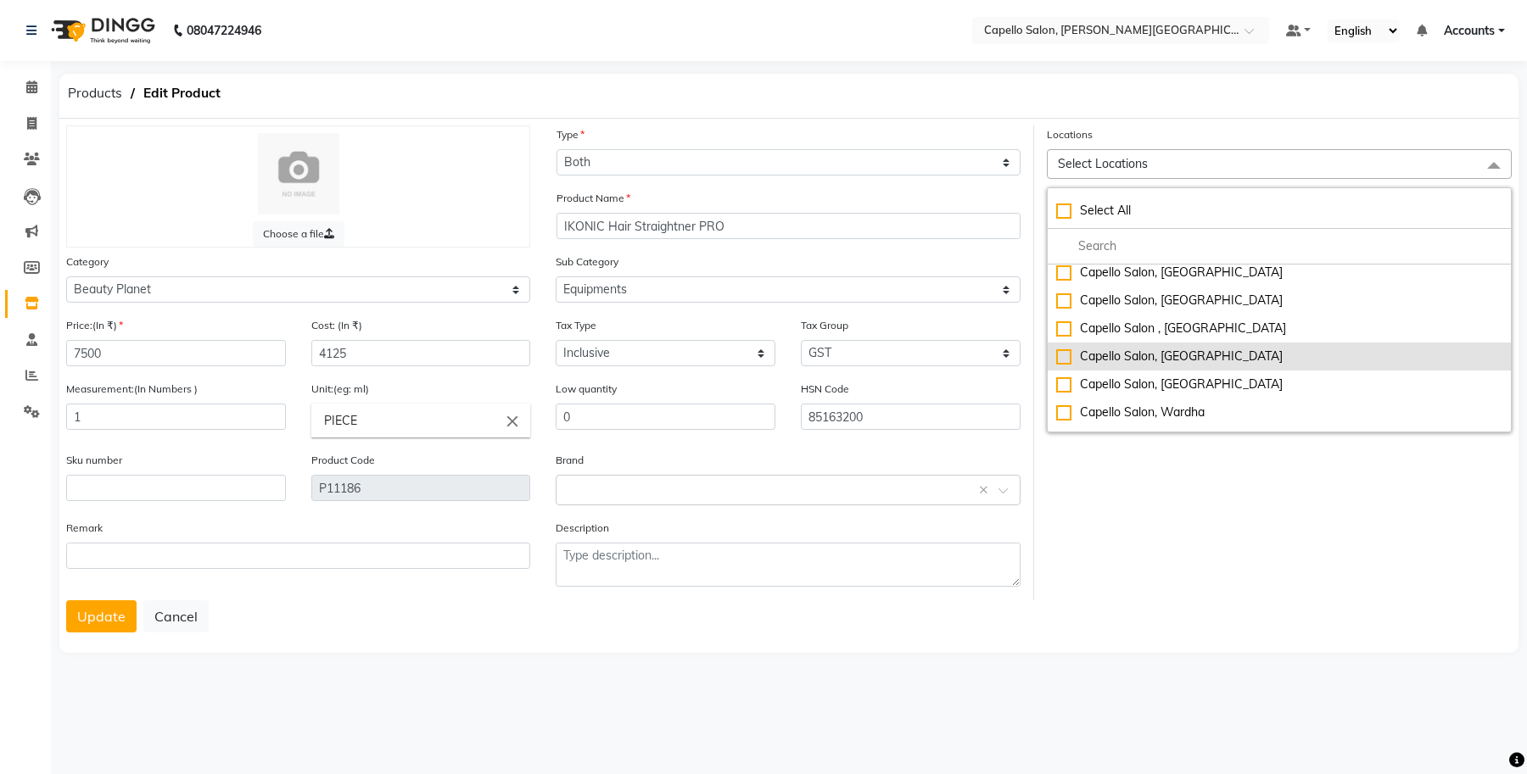
click at [1065, 352] on div "Capello Salon, [GEOGRAPHIC_DATA]" at bounding box center [1279, 357] width 446 height 18
checkbox input "true"
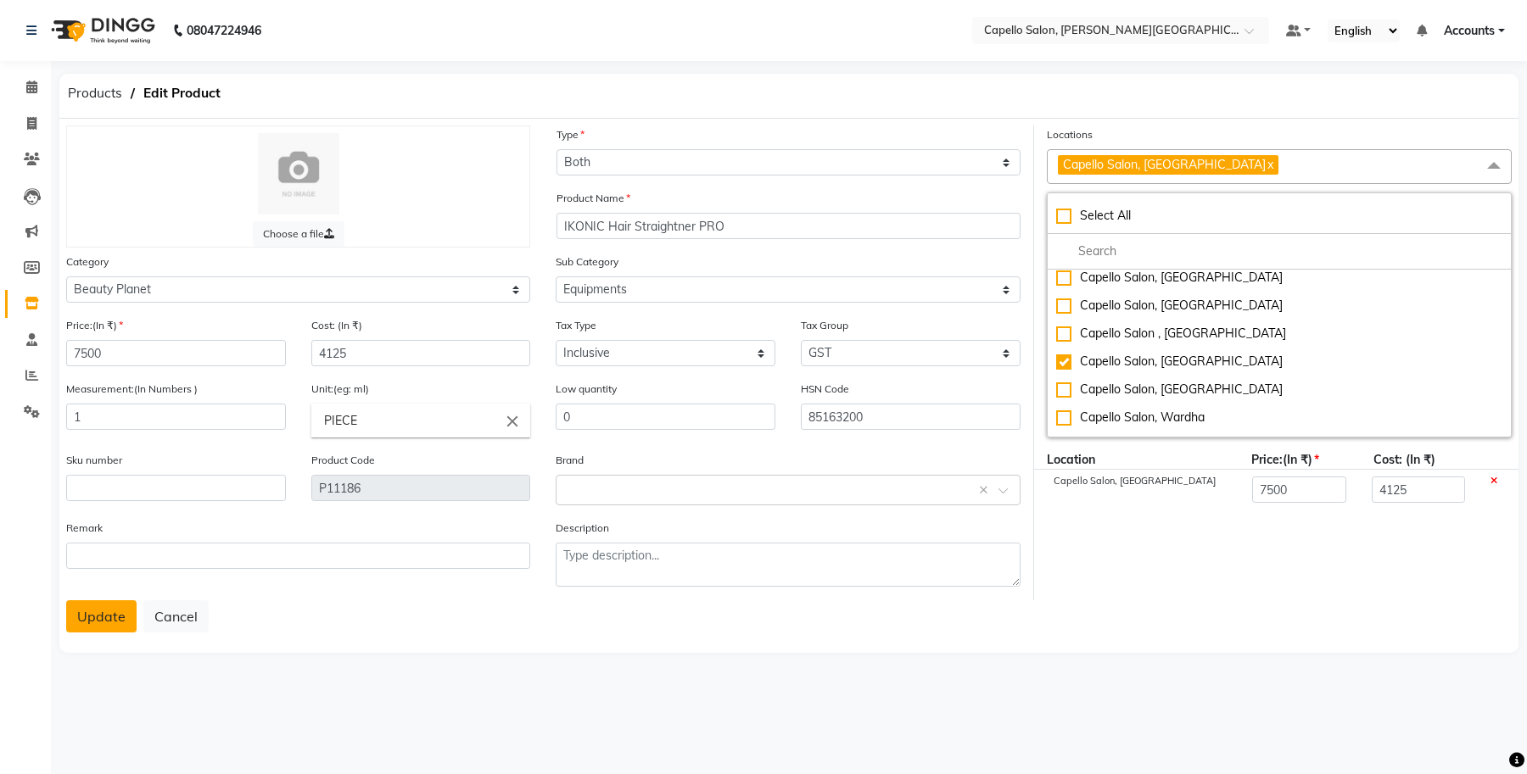
click at [106, 616] on button "Update" at bounding box center [101, 617] width 70 height 32
